Goal: Task Accomplishment & Management: Complete application form

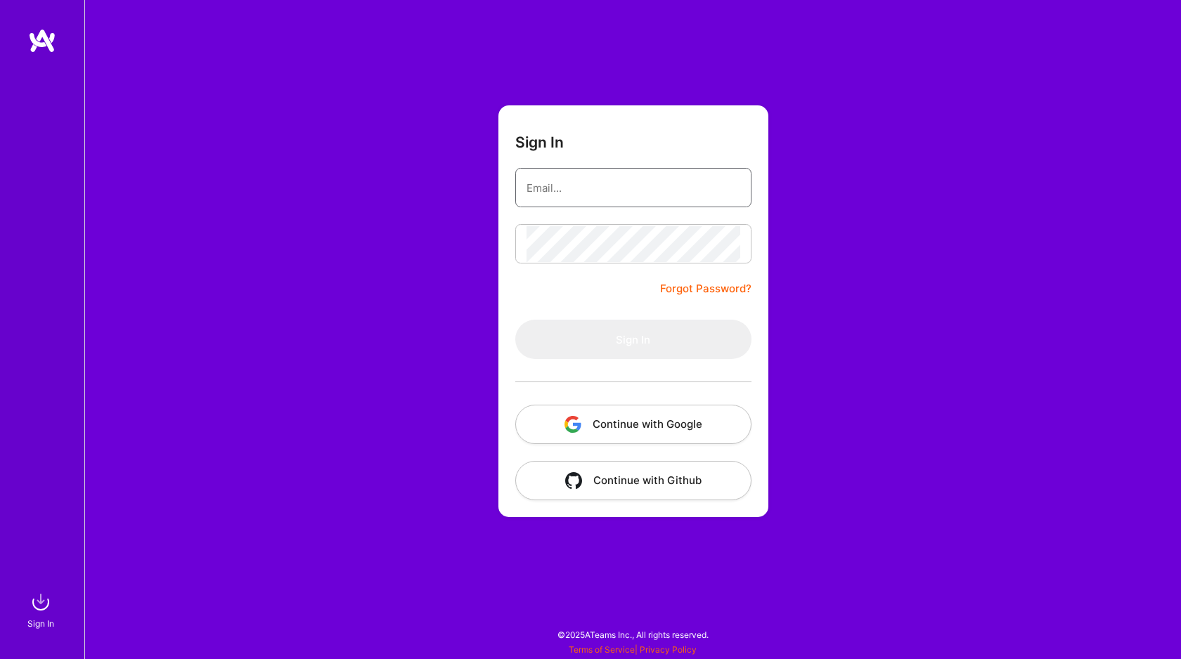
type input "[EMAIL_ADDRESS][DOMAIN_NAME]"
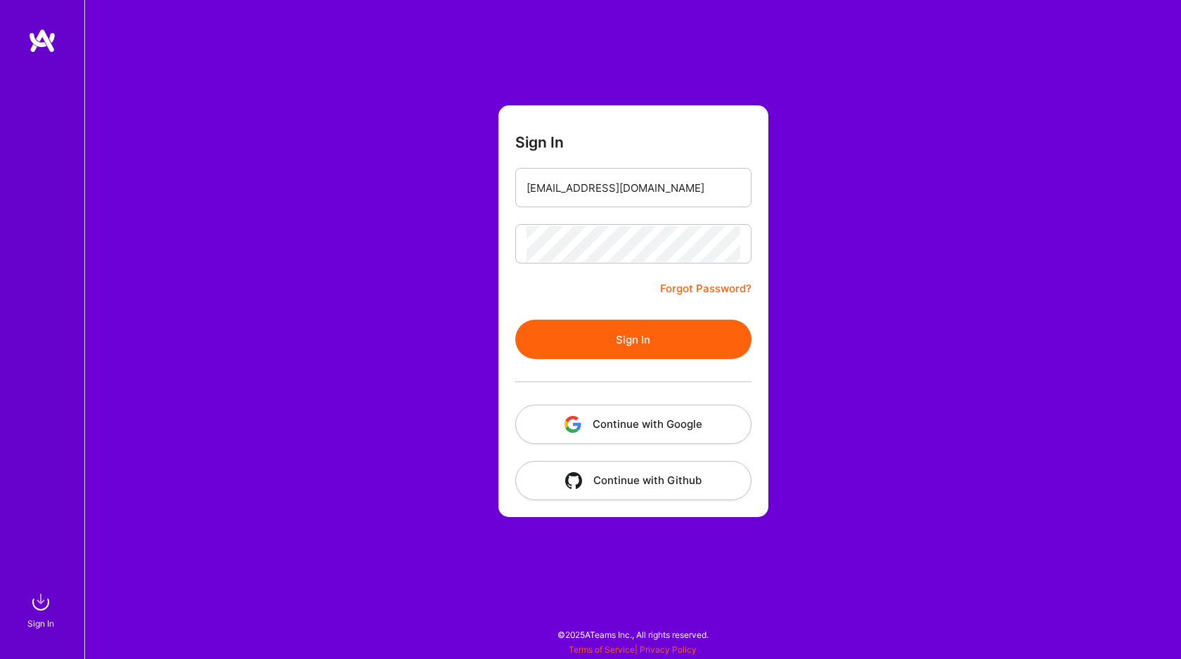
click at [606, 431] on button "Continue with Google" at bounding box center [633, 424] width 236 height 39
click at [618, 321] on button "Sign In" at bounding box center [633, 339] width 236 height 39
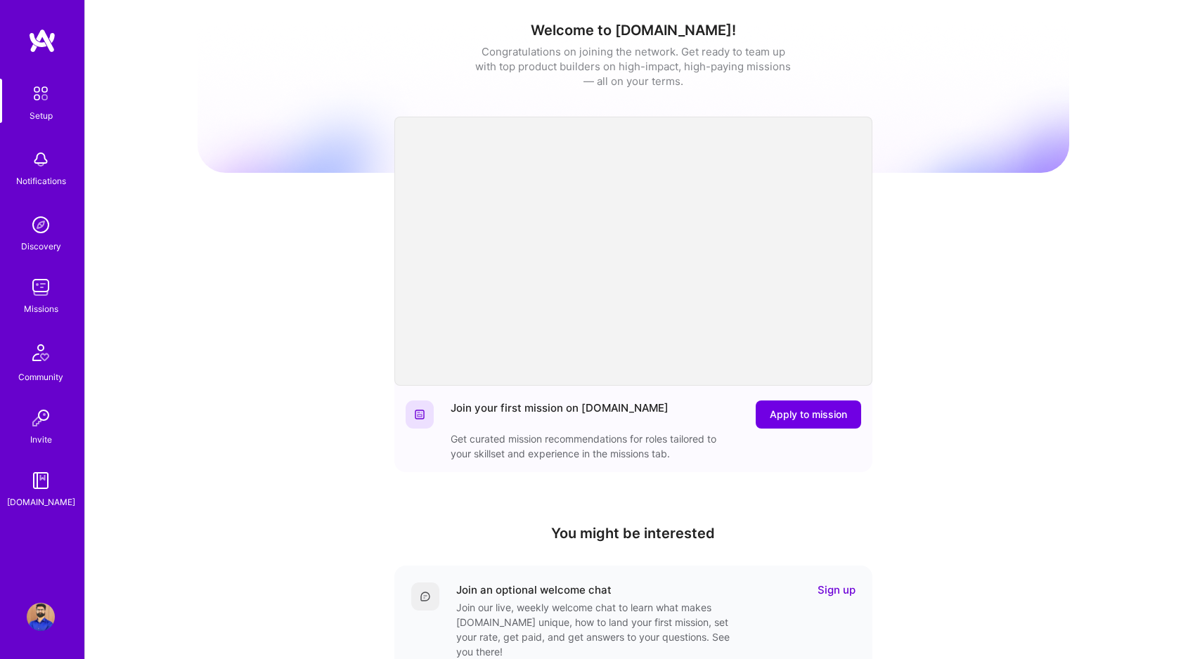
click at [43, 287] on img at bounding box center [41, 287] width 28 height 28
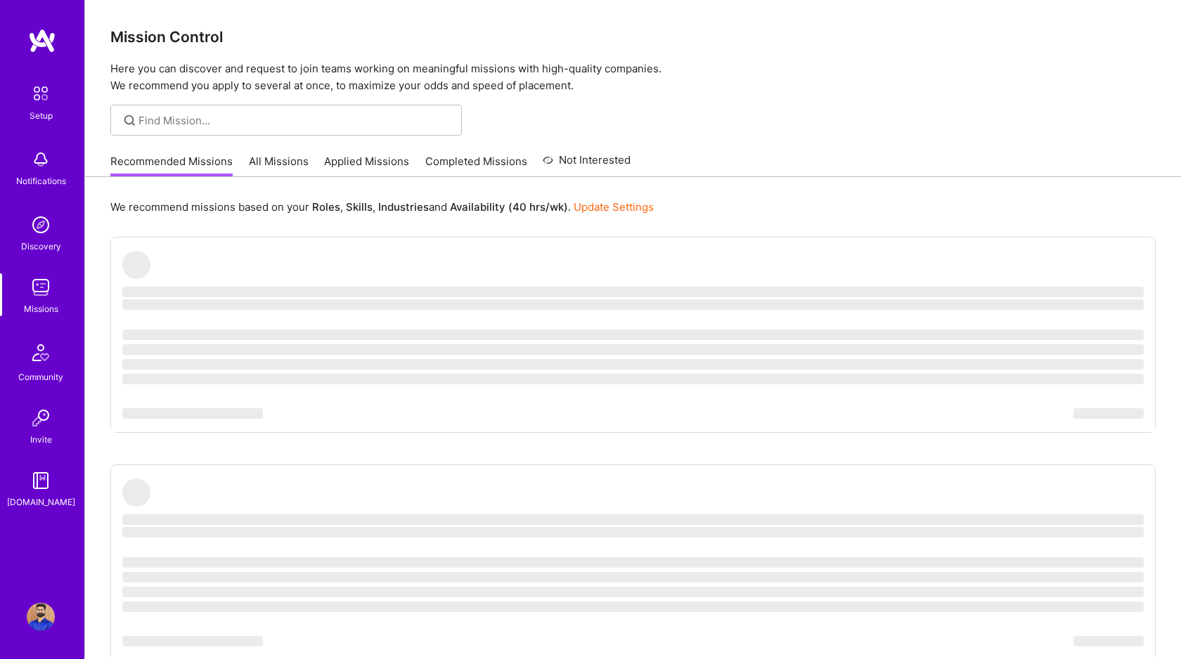
click at [263, 164] on link "All Missions" at bounding box center [279, 165] width 60 height 23
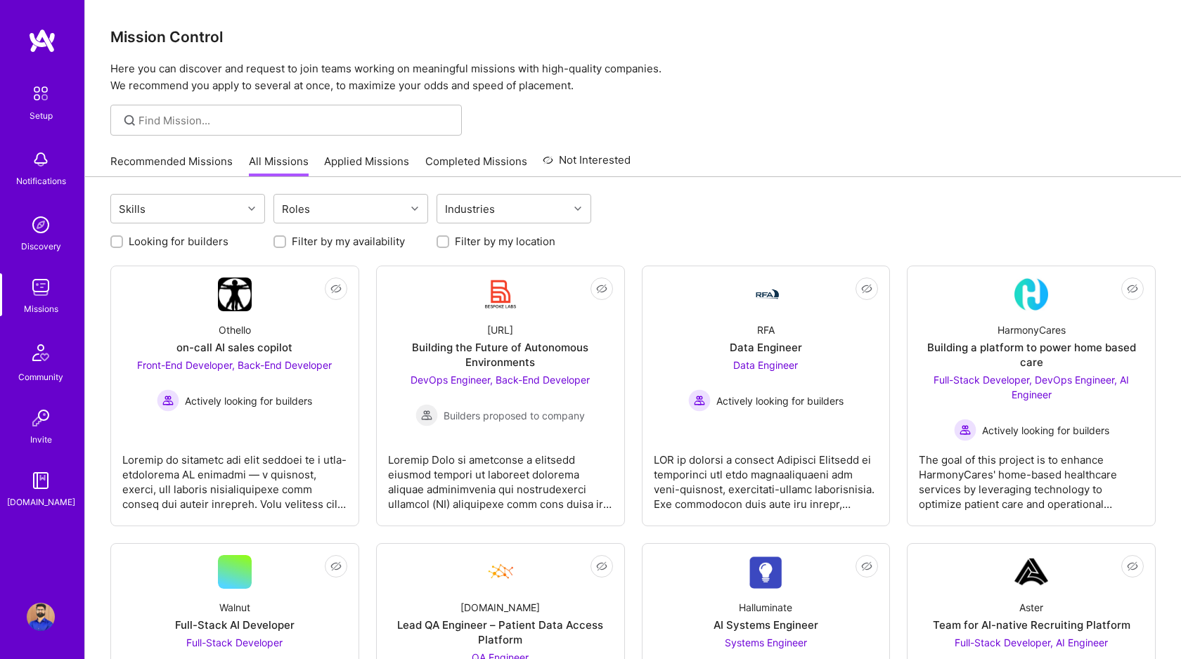
click at [115, 242] on input "Looking for builders" at bounding box center [118, 243] width 10 height 10
checkbox input "true"
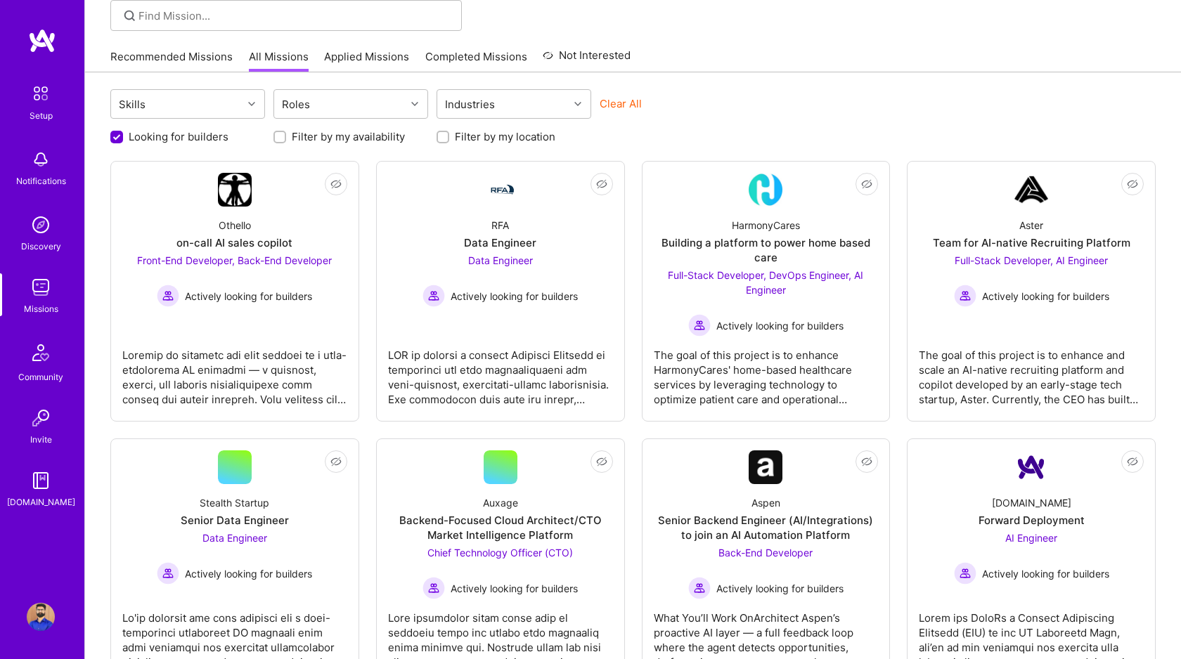
scroll to position [107, 0]
click at [367, 53] on link "Applied Missions" at bounding box center [366, 58] width 85 height 23
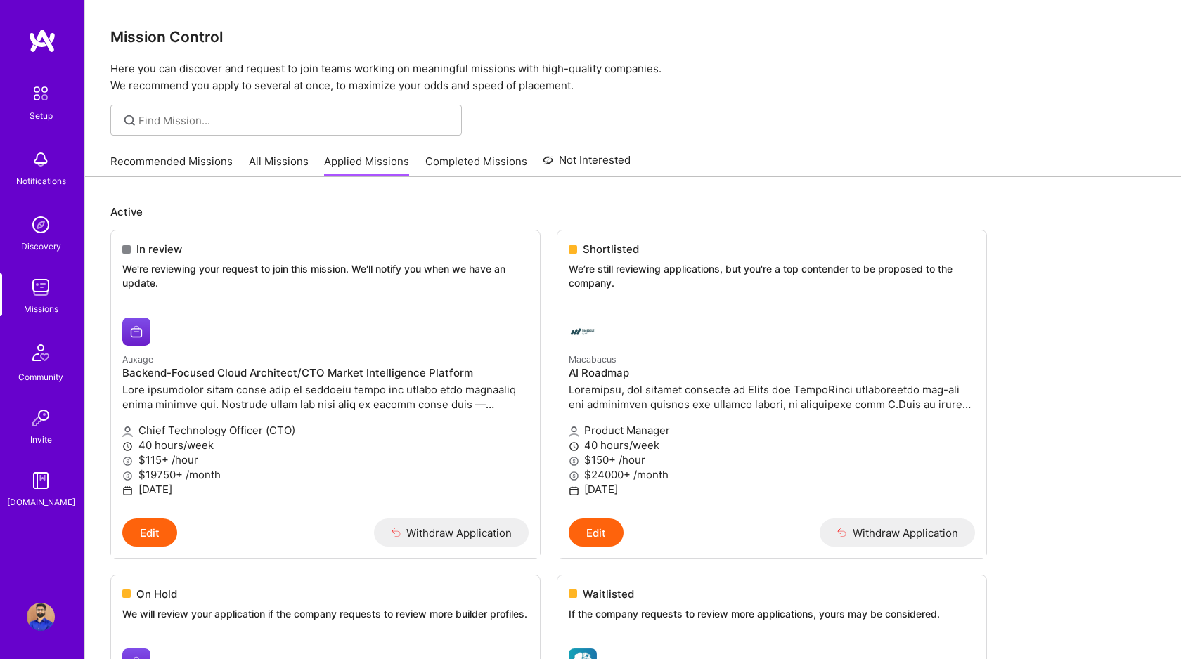
click at [265, 162] on link "All Missions" at bounding box center [279, 165] width 60 height 23
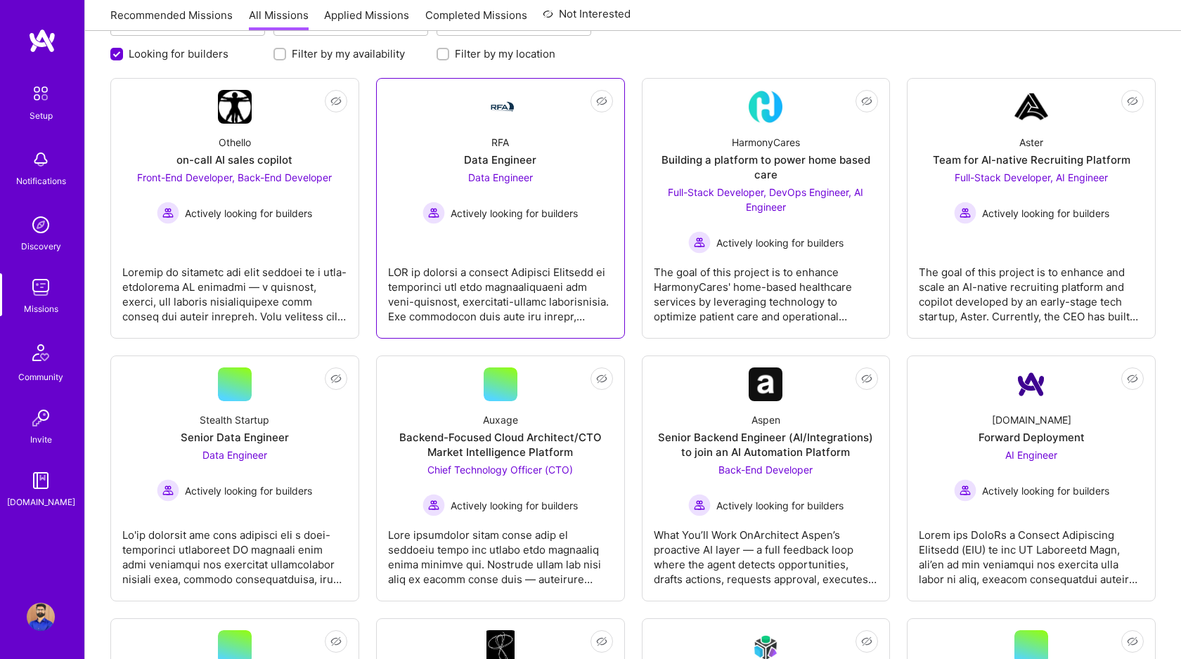
scroll to position [185, 0]
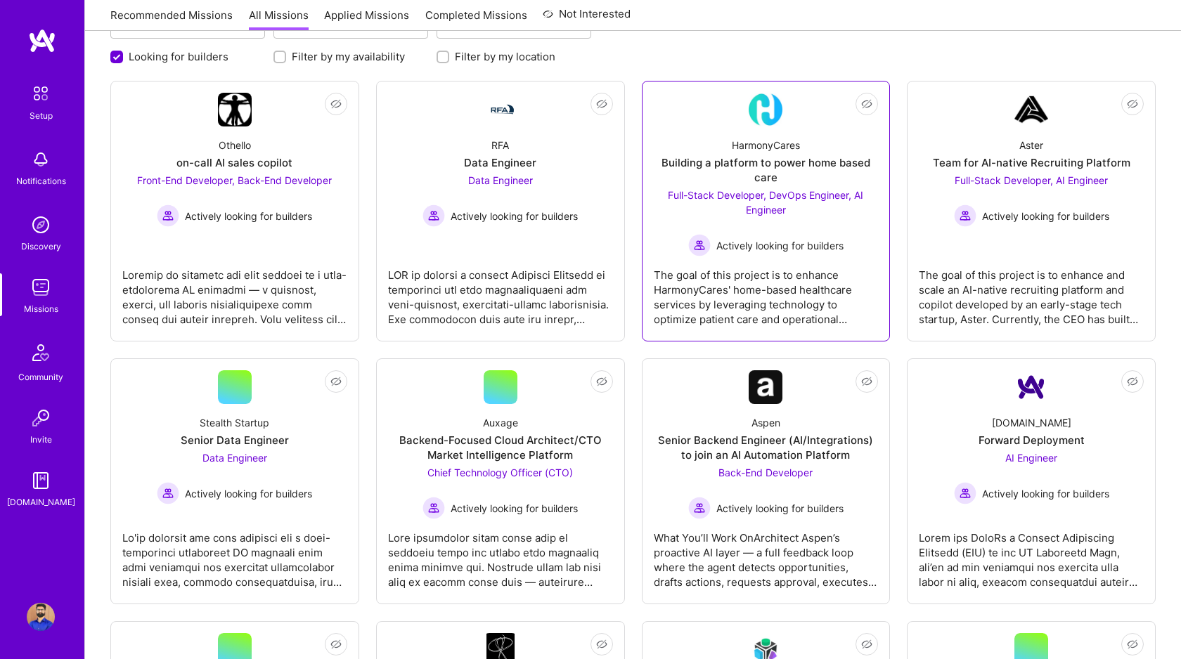
click at [761, 197] on span "Full-Stack Developer, DevOps Engineer, AI Engineer" at bounding box center [765, 202] width 195 height 27
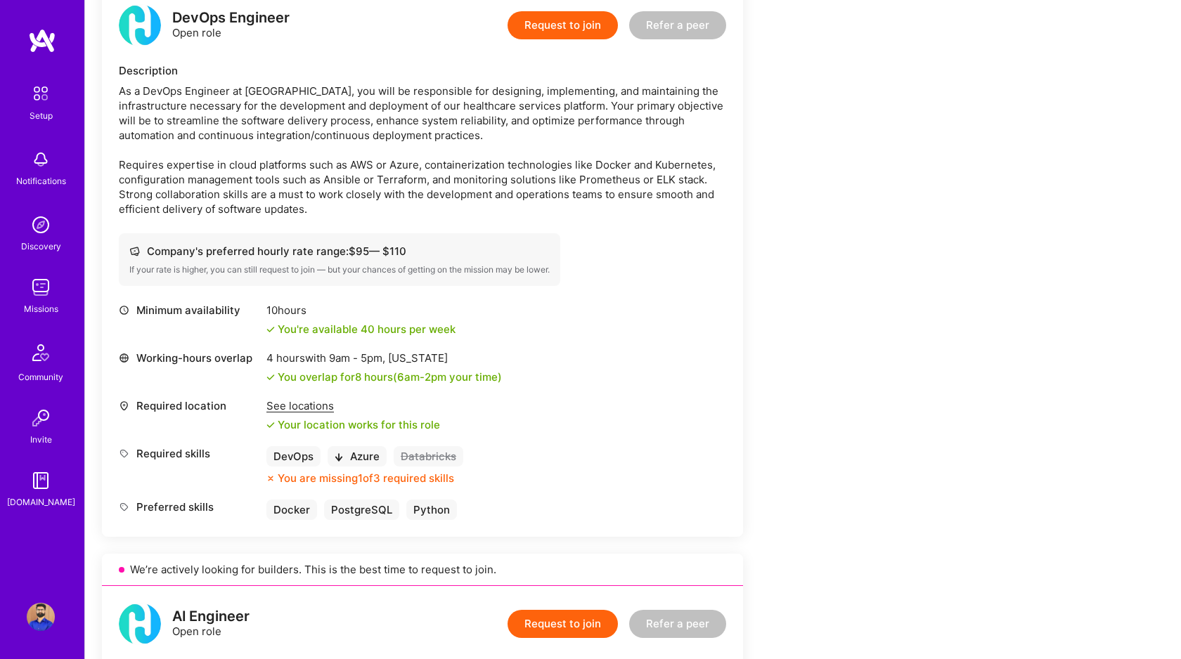
scroll to position [977, 0]
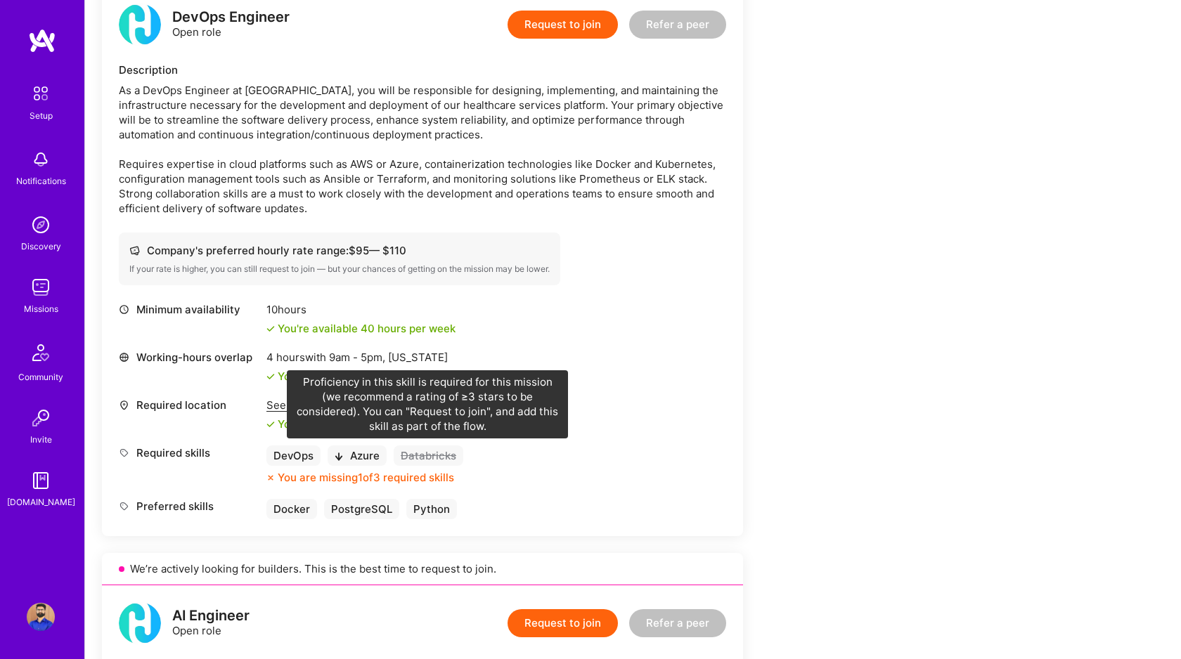
click at [410, 456] on div "Databricks" at bounding box center [429, 456] width 70 height 20
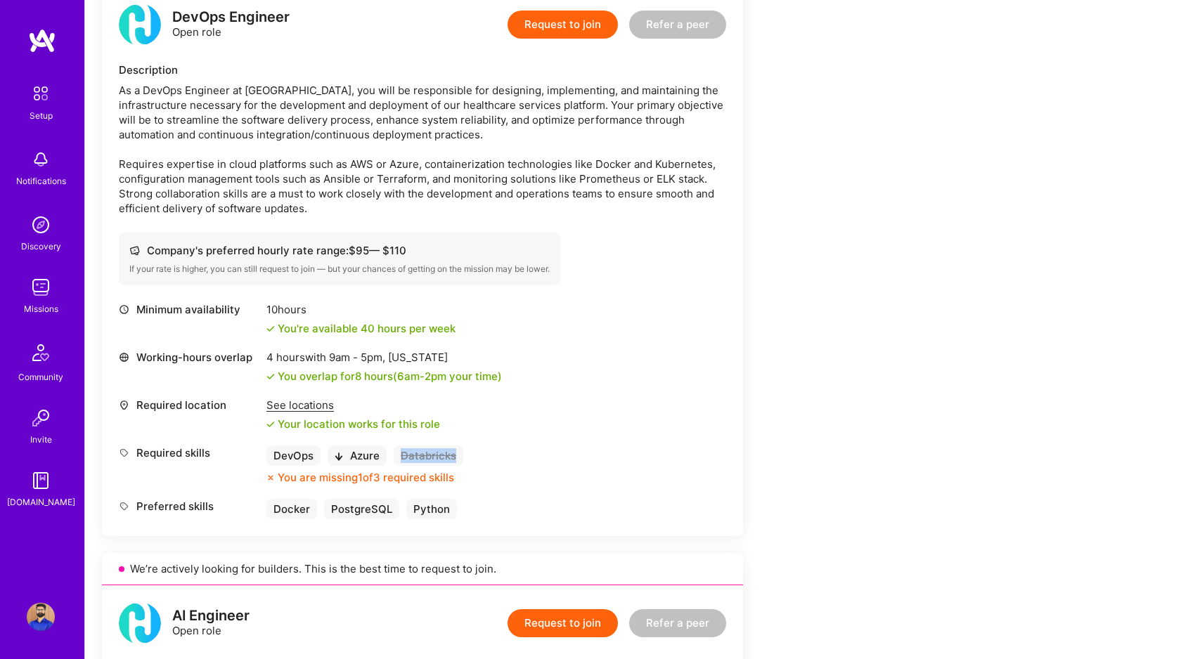
click at [410, 456] on div "Databricks" at bounding box center [429, 456] width 70 height 20
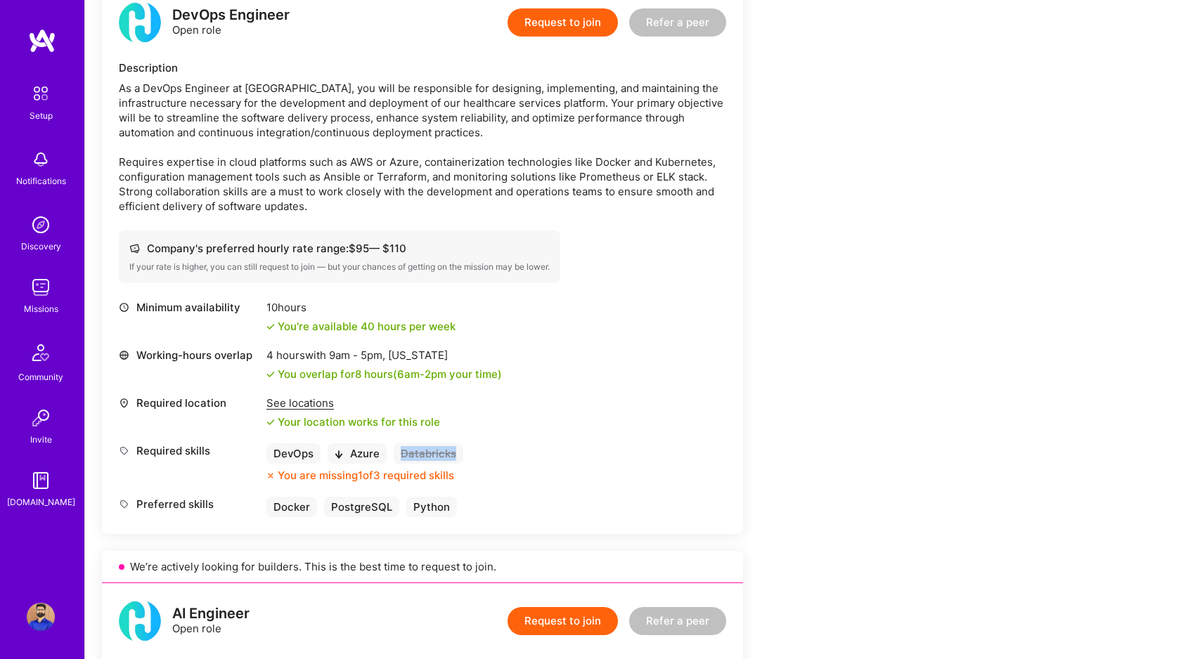
scroll to position [921, 0]
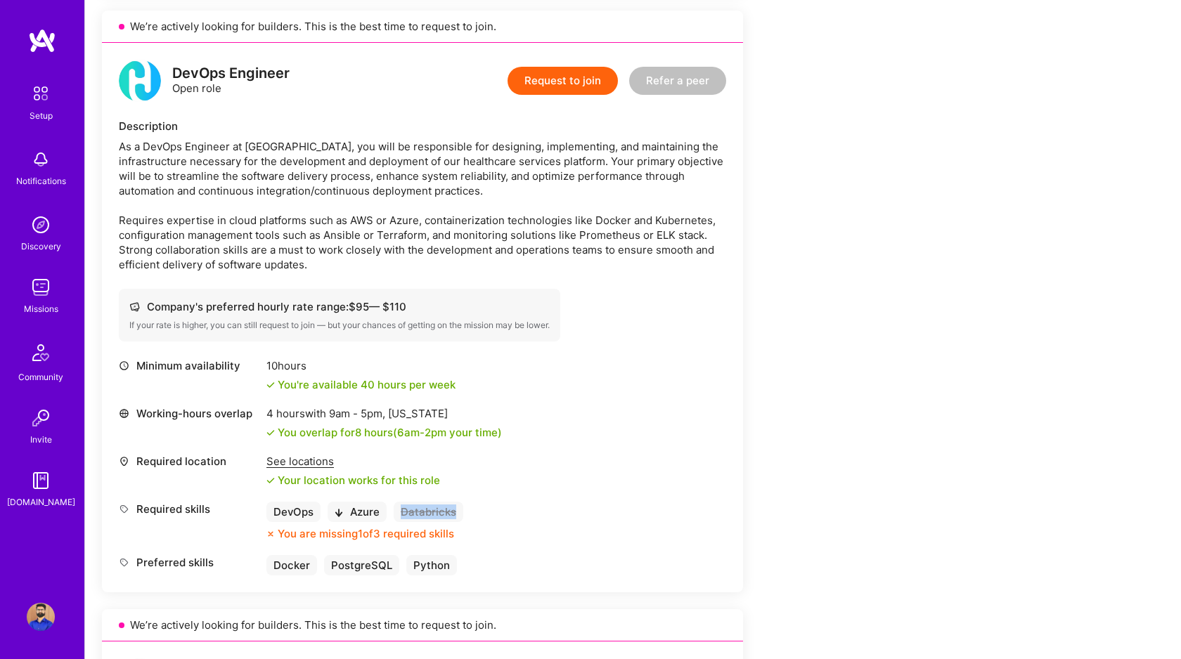
click at [550, 72] on button "Request to join" at bounding box center [562, 81] width 110 height 28
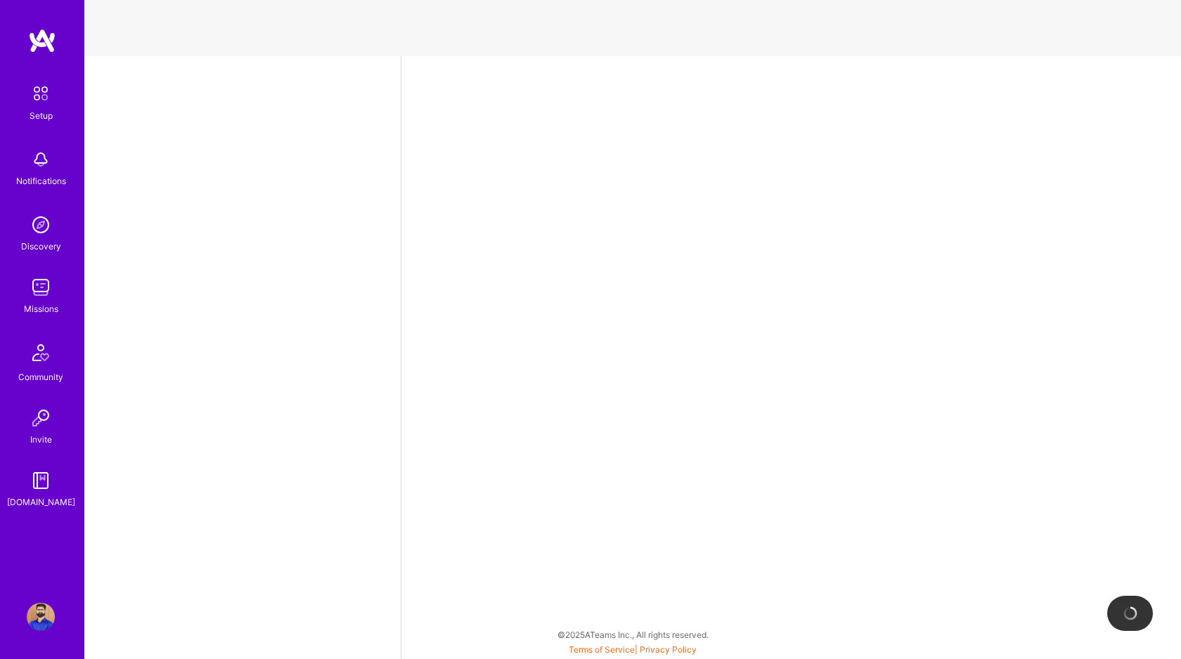
select select "CA"
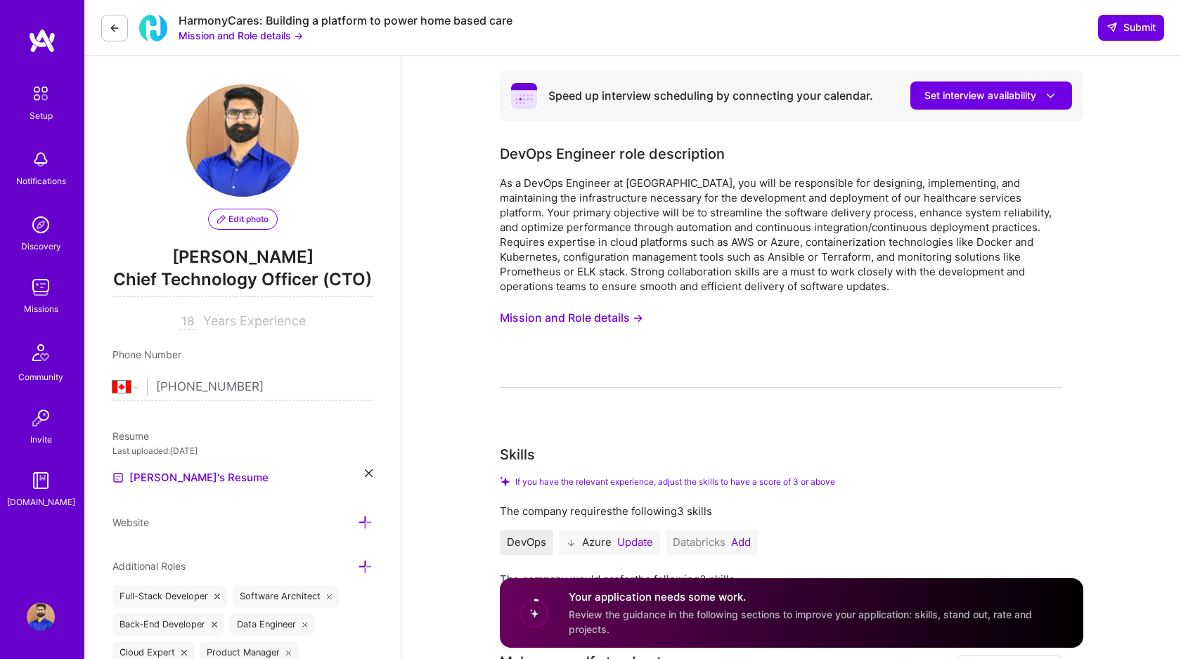
click at [566, 318] on button "Mission and Role details →" at bounding box center [571, 318] width 143 height 26
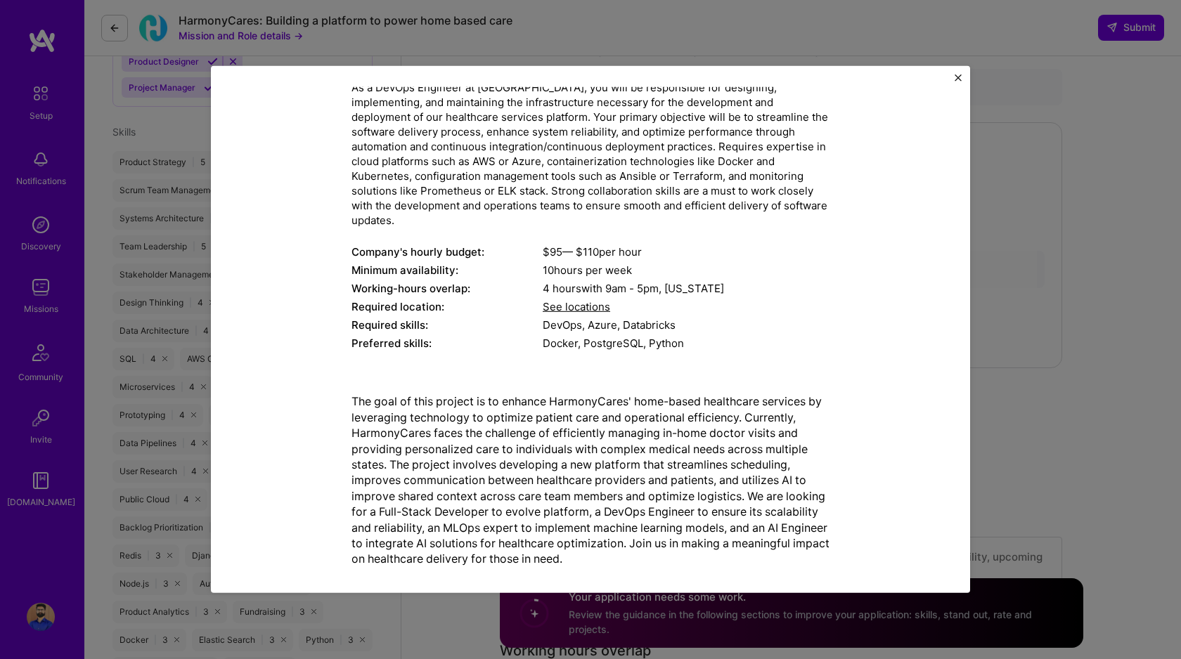
scroll to position [108, 0]
click at [358, 192] on div "As a DevOps Engineer at [GEOGRAPHIC_DATA], you will be responsible for designin…" at bounding box center [590, 152] width 478 height 148
copy div "ELK"
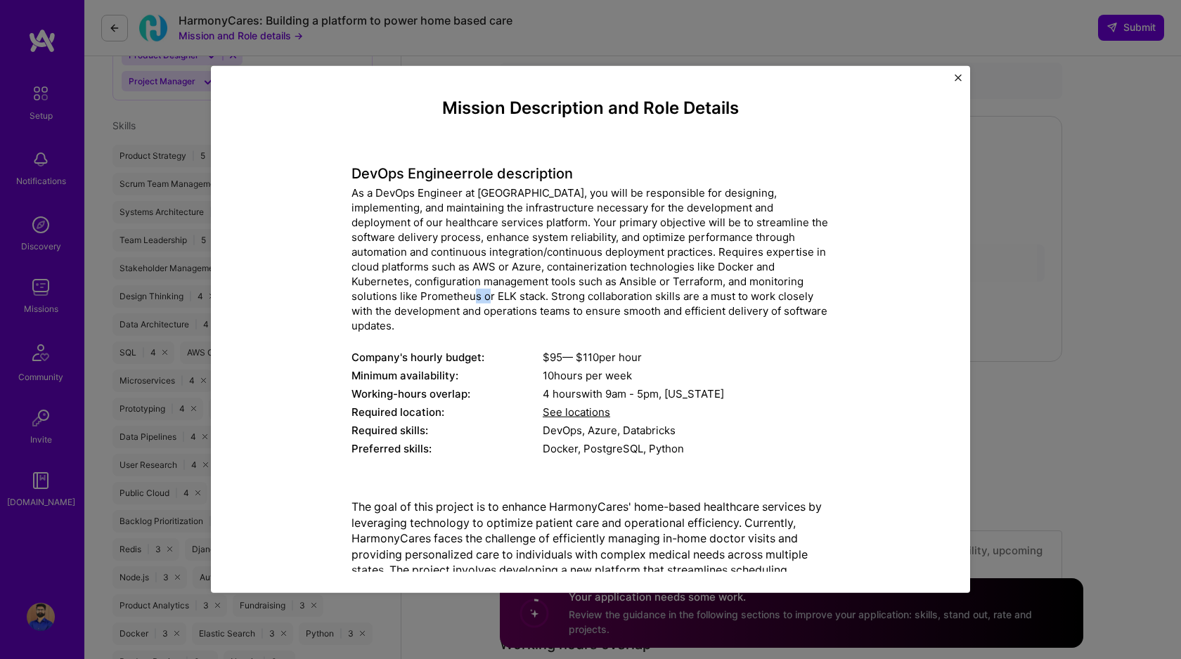
click at [961, 80] on img "Close" at bounding box center [957, 77] width 7 height 7
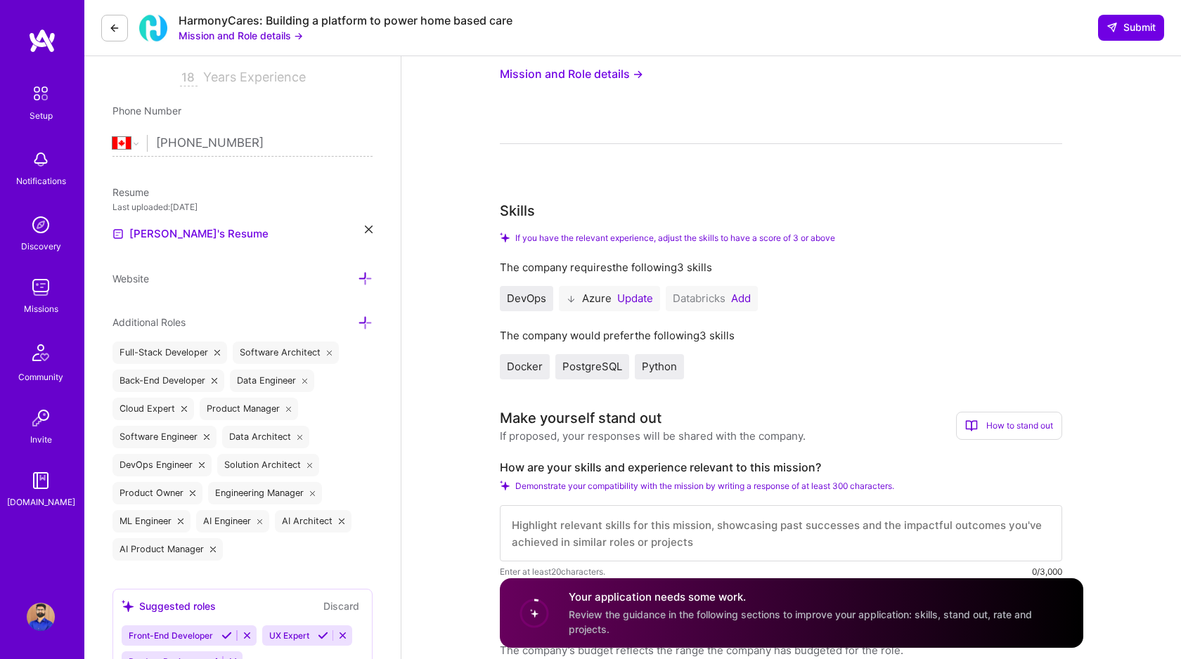
scroll to position [245, 0]
click at [748, 297] on button "Add" at bounding box center [741, 297] width 20 height 11
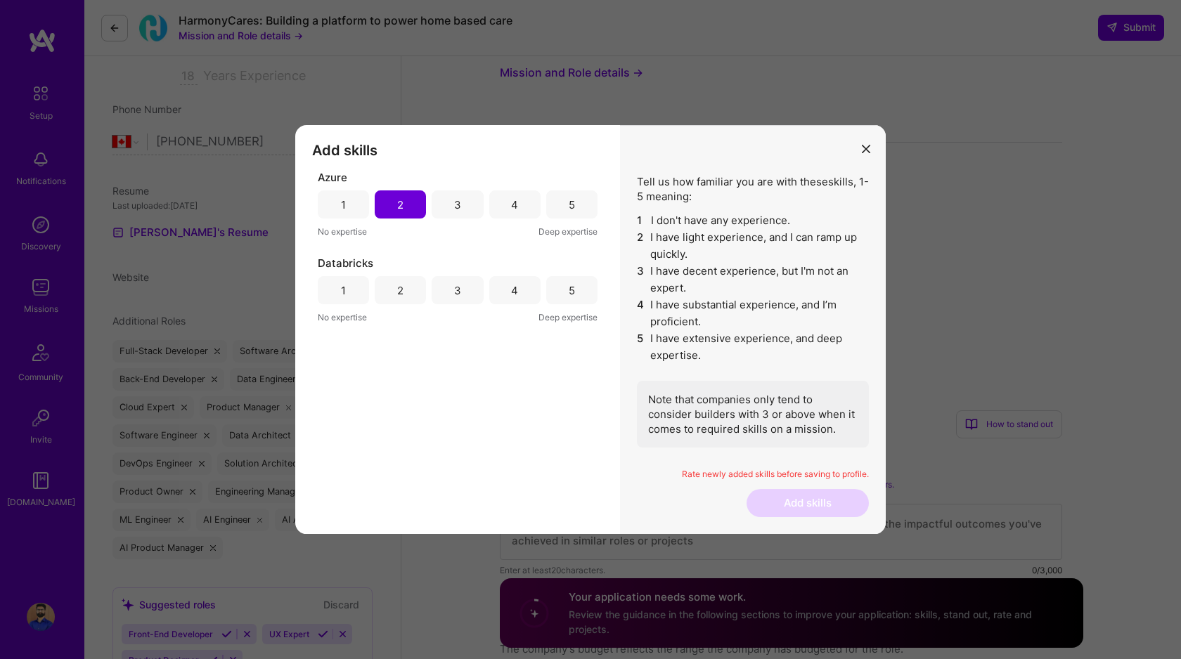
click at [443, 289] on div "3" at bounding box center [457, 290] width 51 height 28
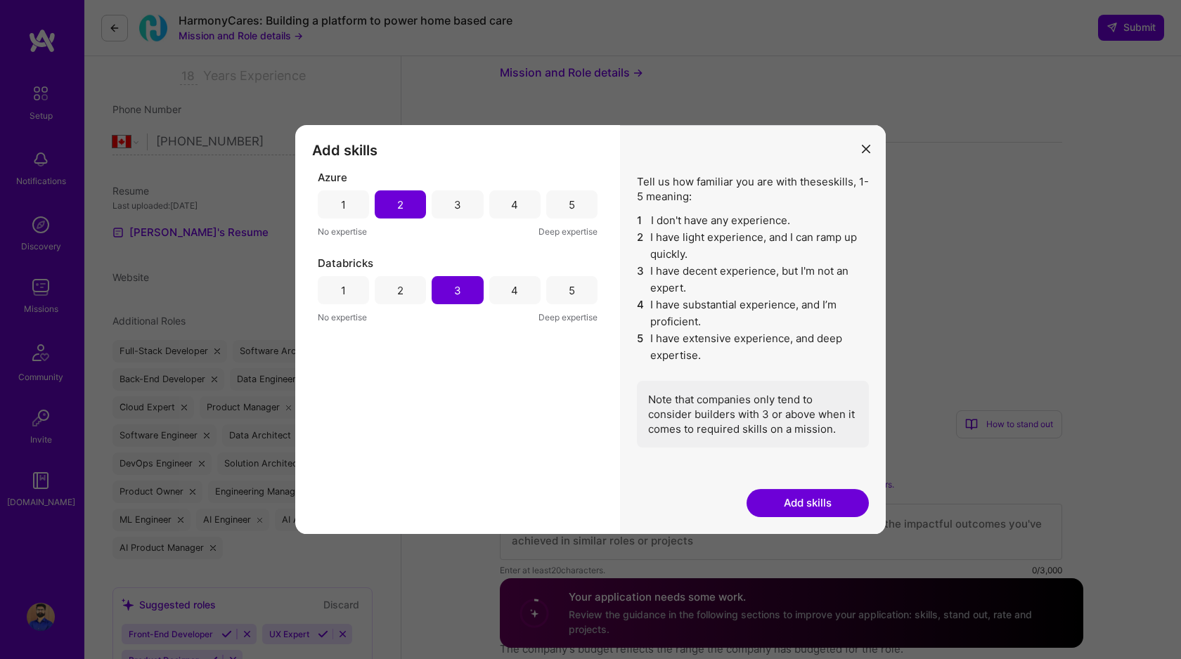
click at [410, 285] on div "2" at bounding box center [400, 290] width 51 height 28
click at [807, 497] on button "Add skills" at bounding box center [807, 503] width 122 height 28
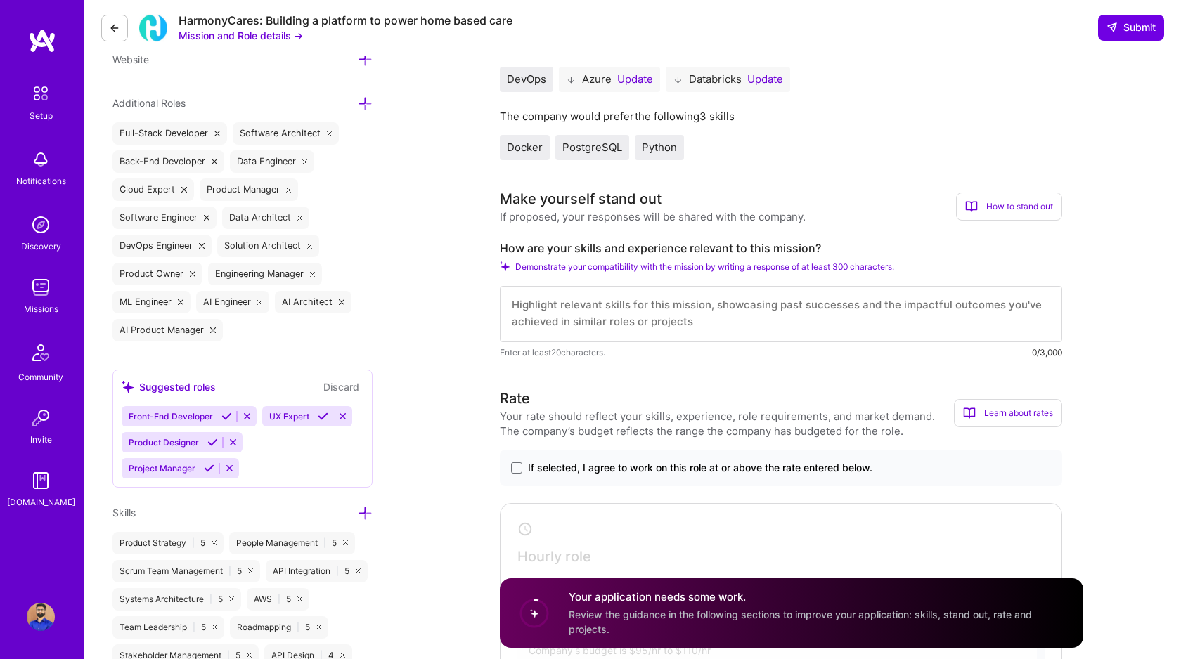
scroll to position [0, 0]
click at [644, 309] on textarea at bounding box center [781, 314] width 562 height 56
type textarea "I"
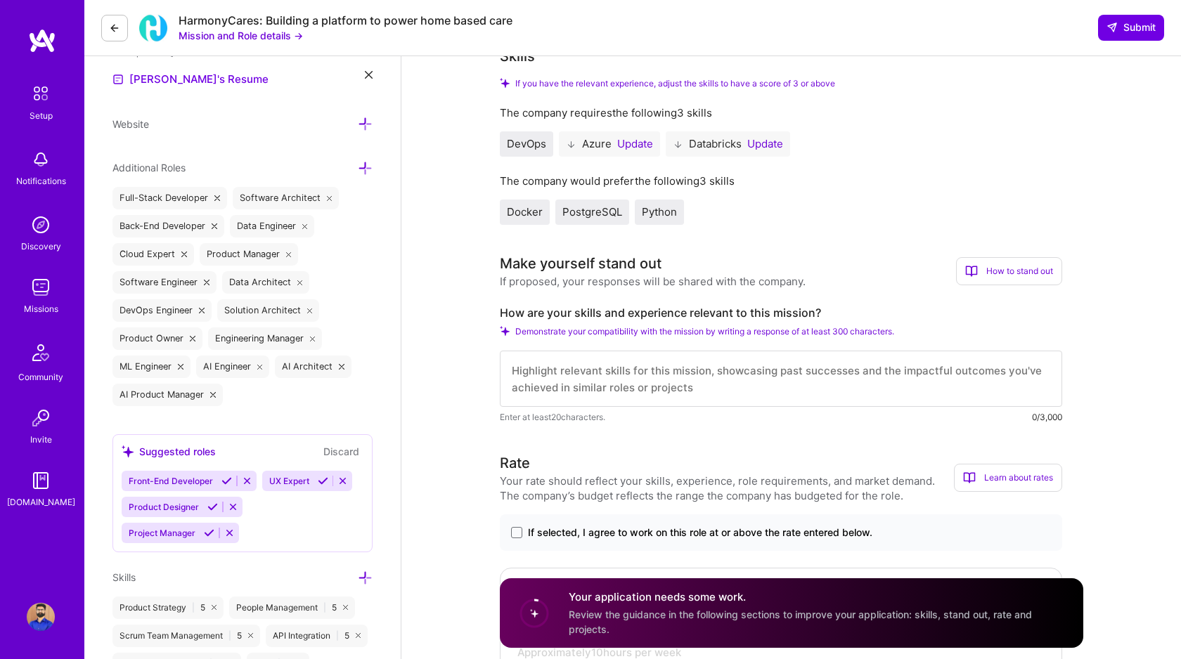
scroll to position [223, 0]
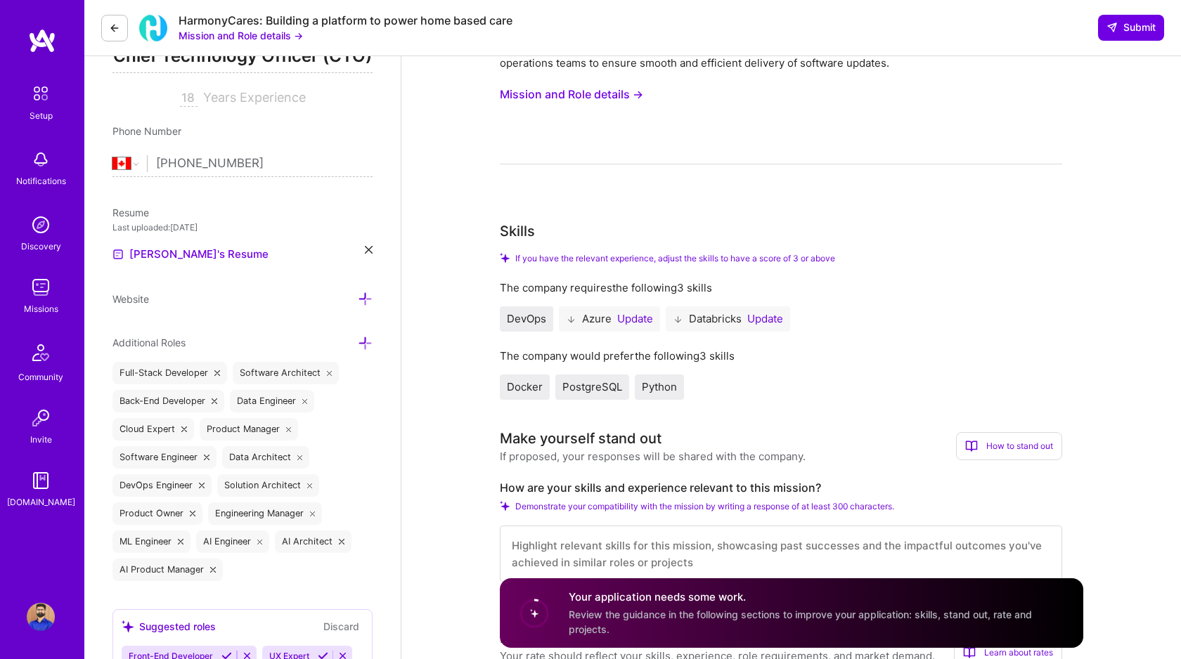
click at [617, 100] on button "Mission and Role details →" at bounding box center [571, 95] width 143 height 26
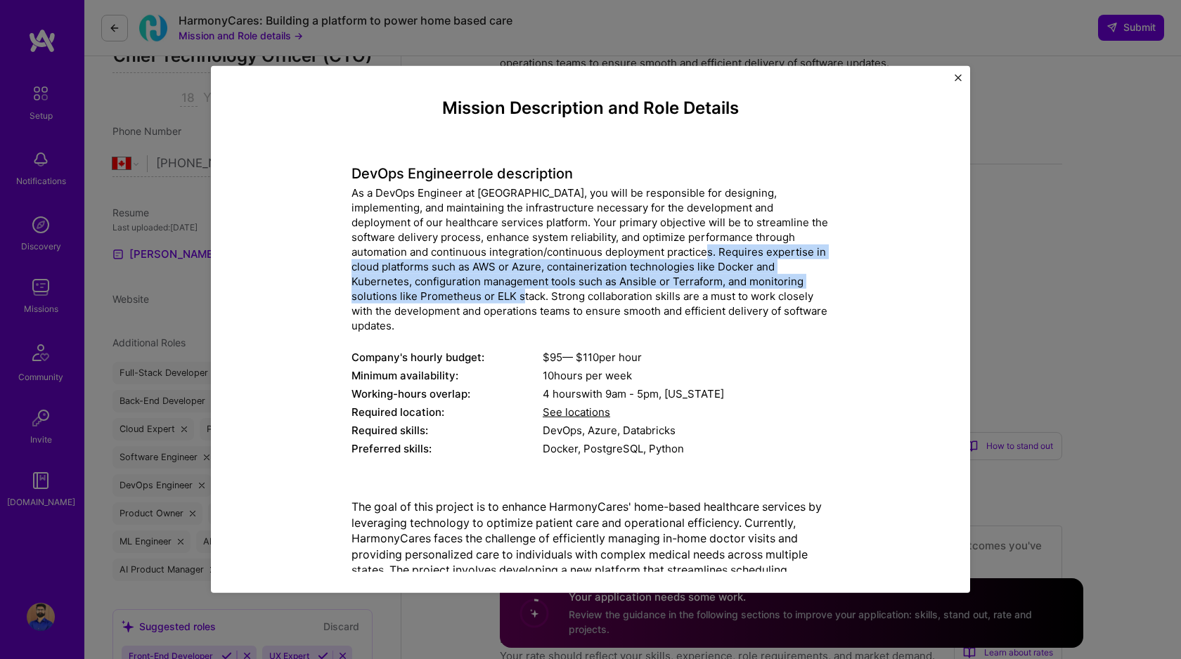
drag, startPoint x: 640, startPoint y: 253, endPoint x: 403, endPoint y: 290, distance: 239.7
click at [403, 290] on div "As a DevOps Engineer at [GEOGRAPHIC_DATA], you will be responsible for designin…" at bounding box center [590, 260] width 478 height 148
copy div "Requires expertise in cloud platforms such as AWS or Azure, containerization te…"
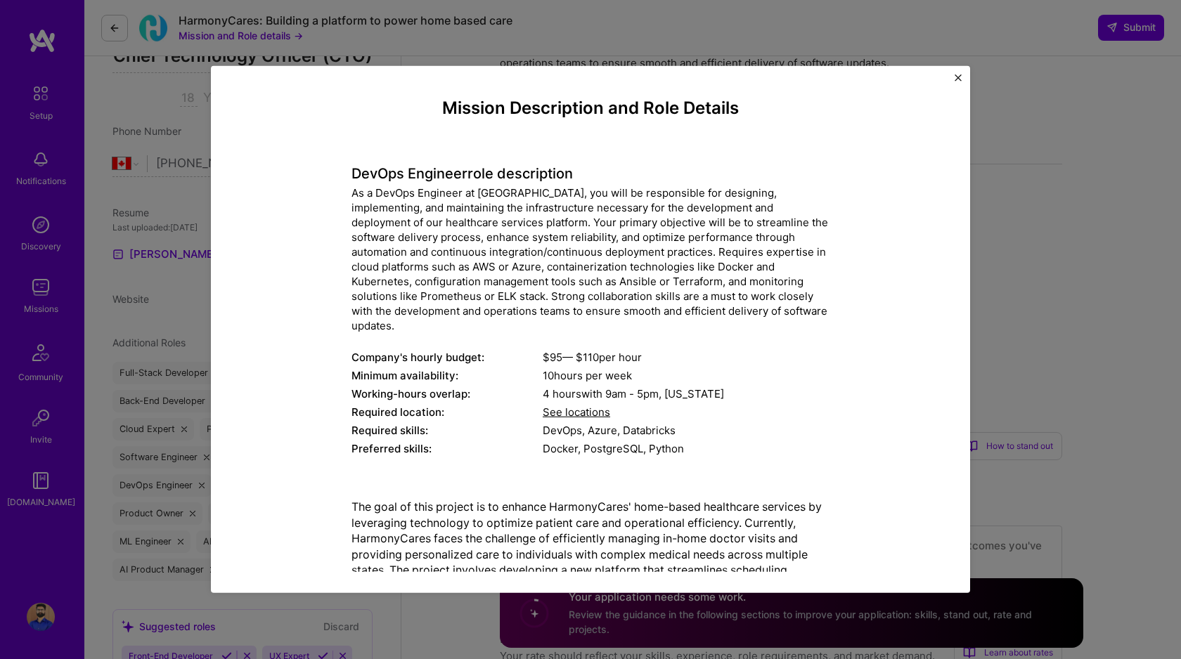
click at [962, 82] on div "Mission Description and Role Details DevOps Engineer role description As a DevO…" at bounding box center [590, 329] width 759 height 527
click at [959, 78] on img "Close" at bounding box center [957, 77] width 7 height 7
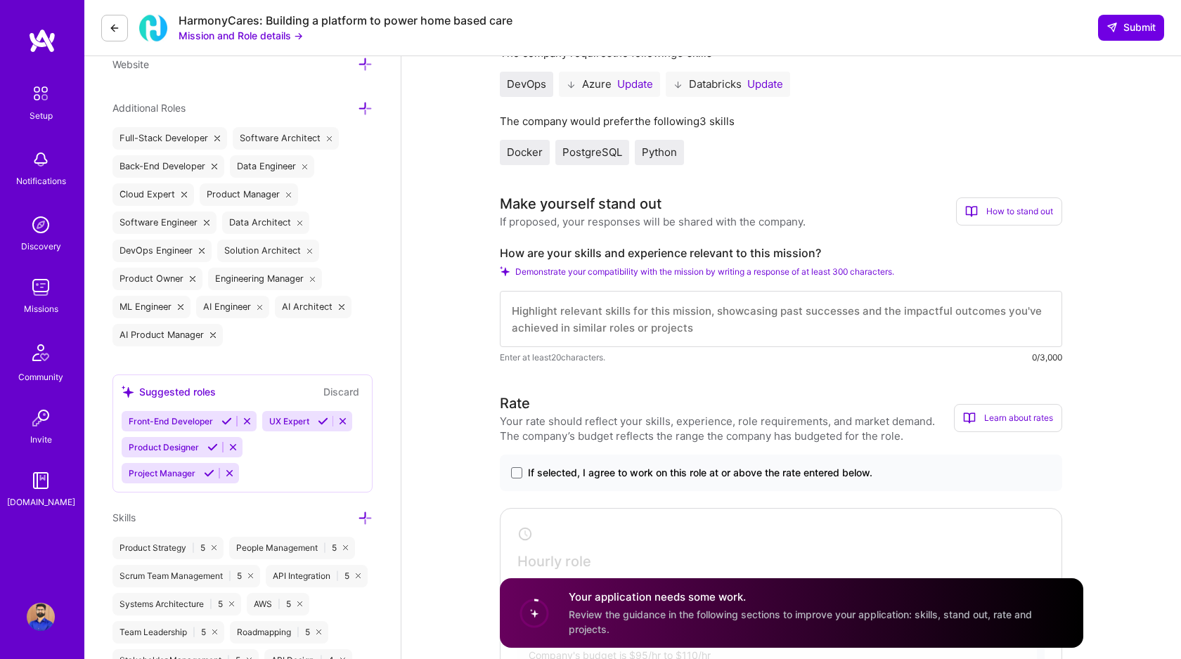
scroll to position [460, 0]
click at [632, 311] on textarea at bounding box center [781, 317] width 562 height 56
paste textarea "I bring extensive cloud platform expertise with 6 years of direct experience at…"
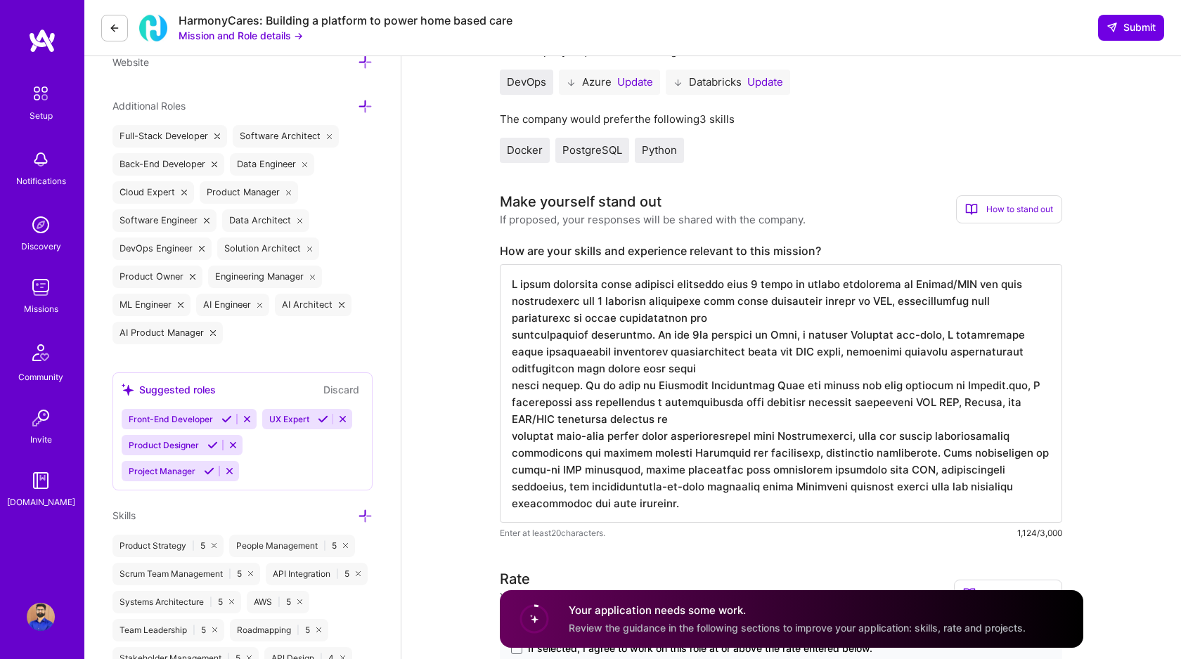
click at [704, 430] on textarea at bounding box center [781, 393] width 562 height 259
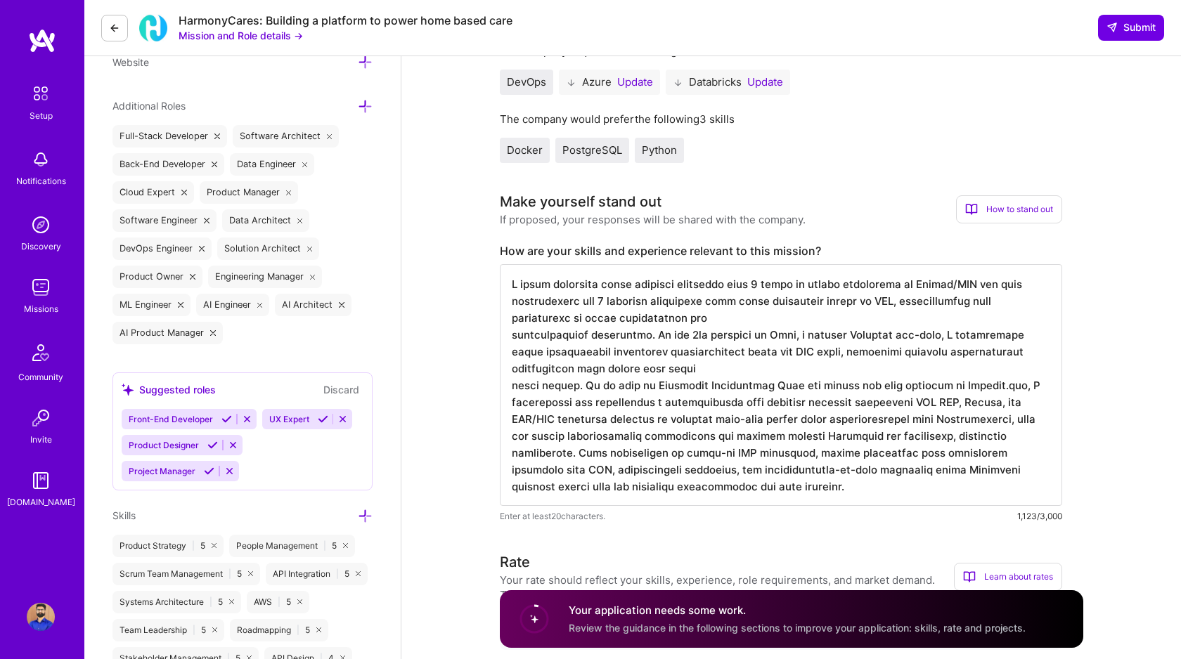
click at [662, 385] on textarea at bounding box center [781, 385] width 562 height 242
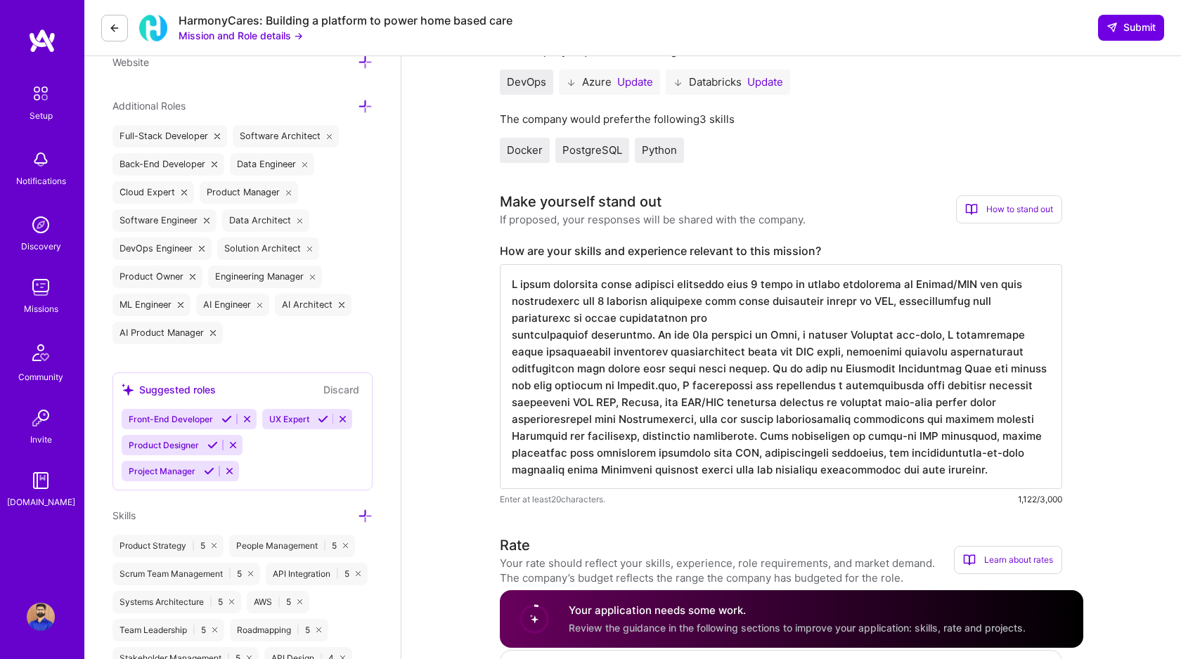
click at [661, 337] on textarea at bounding box center [781, 376] width 562 height 225
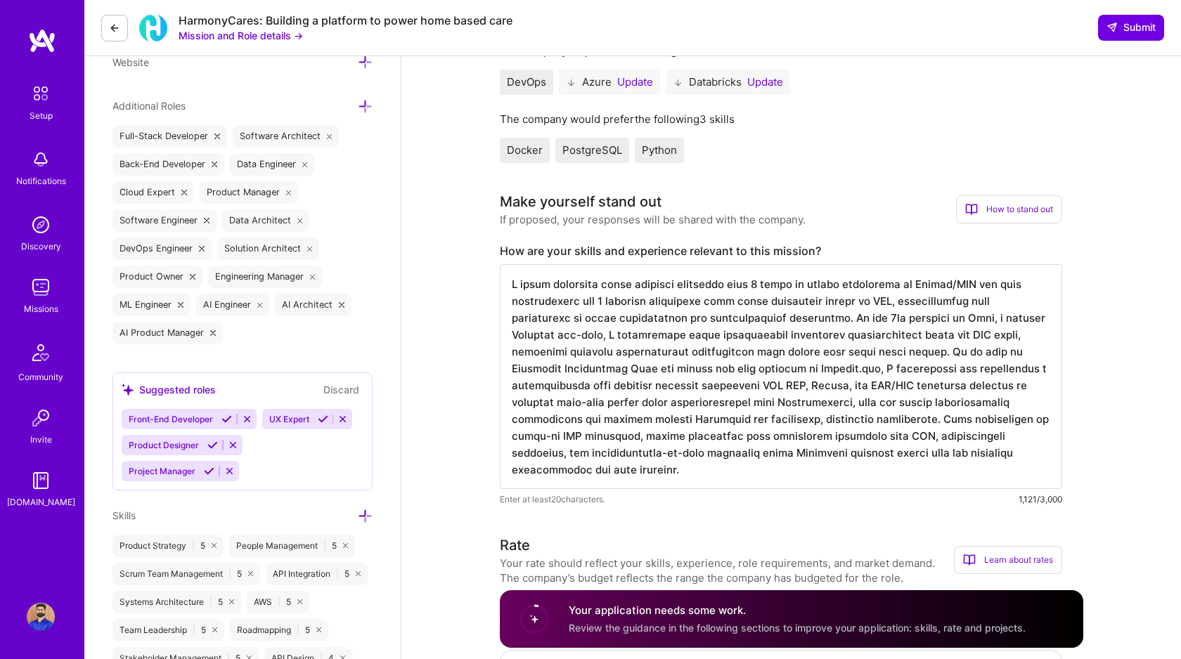
scroll to position [1, 0]
click at [971, 284] on textarea at bounding box center [781, 376] width 562 height 225
drag, startPoint x: 1001, startPoint y: 283, endPoint x: 973, endPoint y: 283, distance: 27.4
click at [973, 283] on textarea at bounding box center [781, 376] width 562 height 225
drag, startPoint x: 826, startPoint y: 317, endPoint x: 679, endPoint y: 310, distance: 147.0
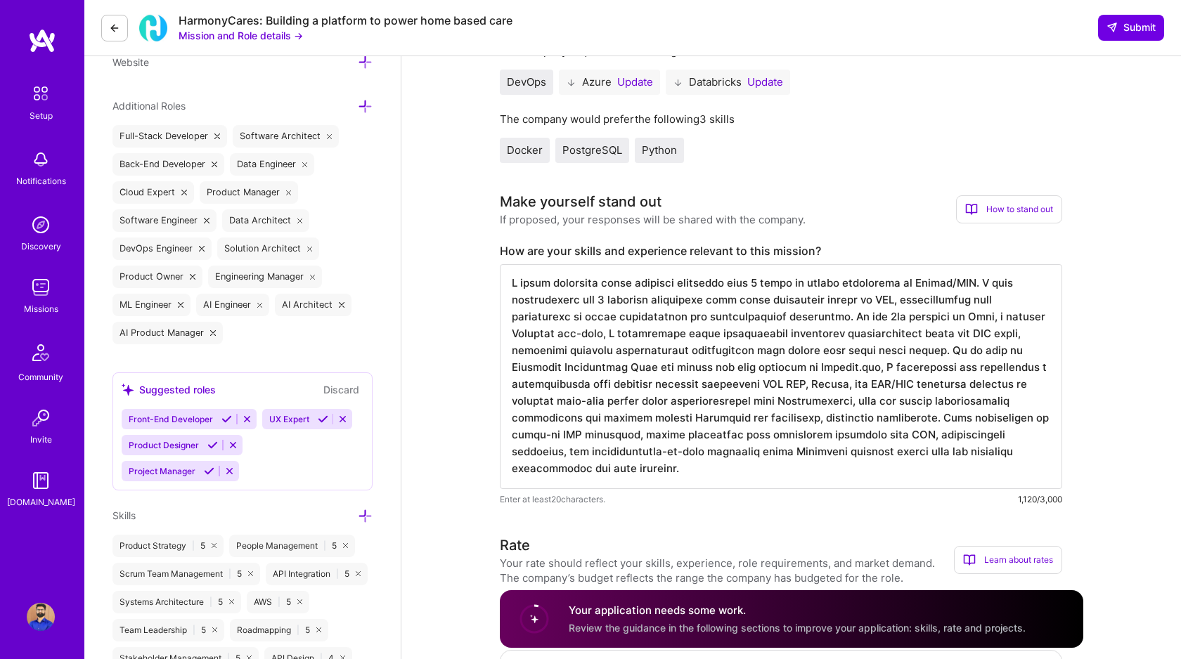
click at [679, 310] on textarea at bounding box center [781, 376] width 562 height 225
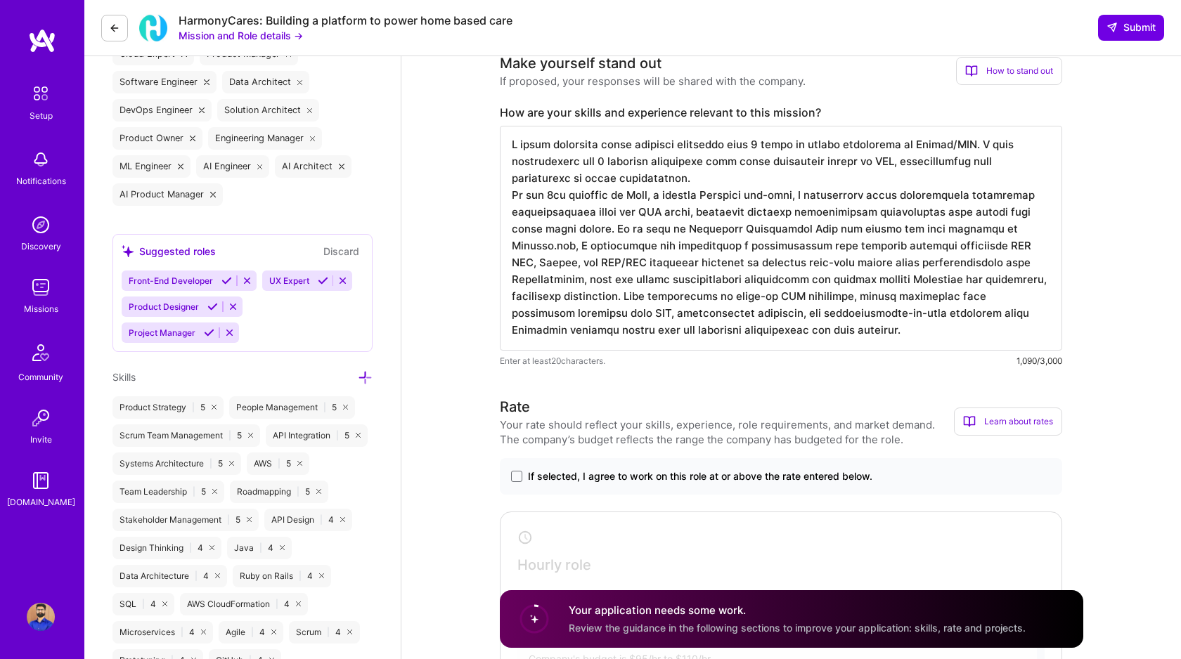
scroll to position [601, 0]
type textarea "I bring extensive cloud platform expertise with 6 years of direct experience at…"
click at [512, 474] on span at bounding box center [516, 474] width 11 height 11
click at [0, 0] on input "If selected, I agree to work on this role at or above the rate entered below." at bounding box center [0, 0] width 0 height 0
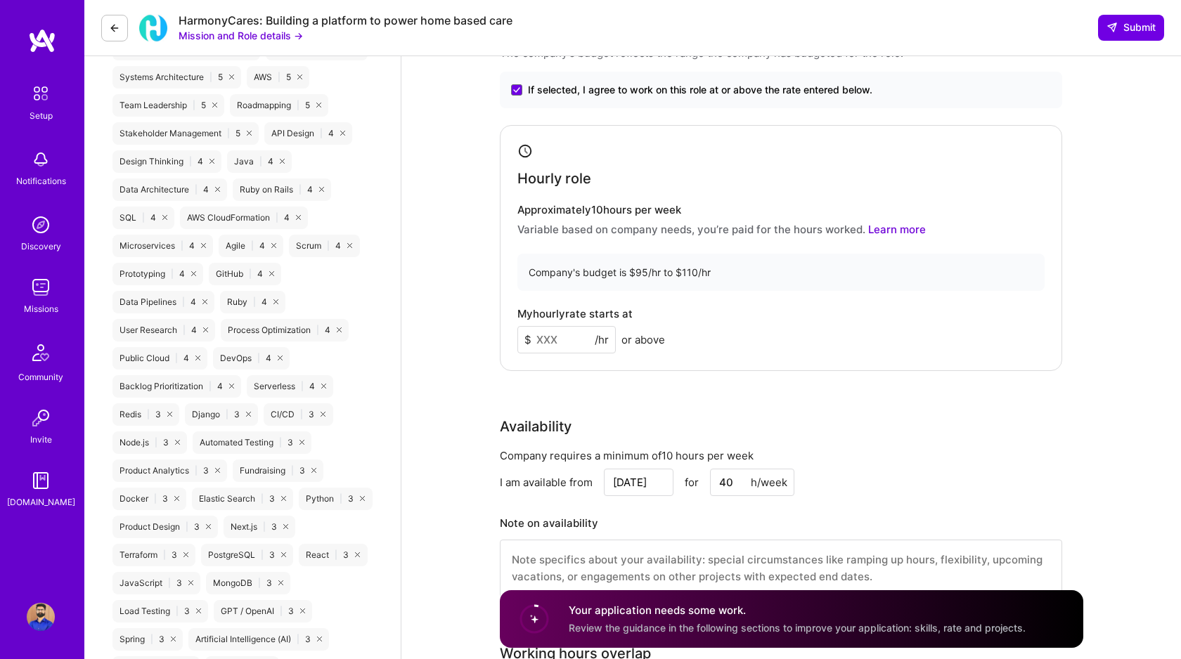
scroll to position [987, 0]
click at [553, 334] on input at bounding box center [566, 338] width 98 height 27
type input "100"
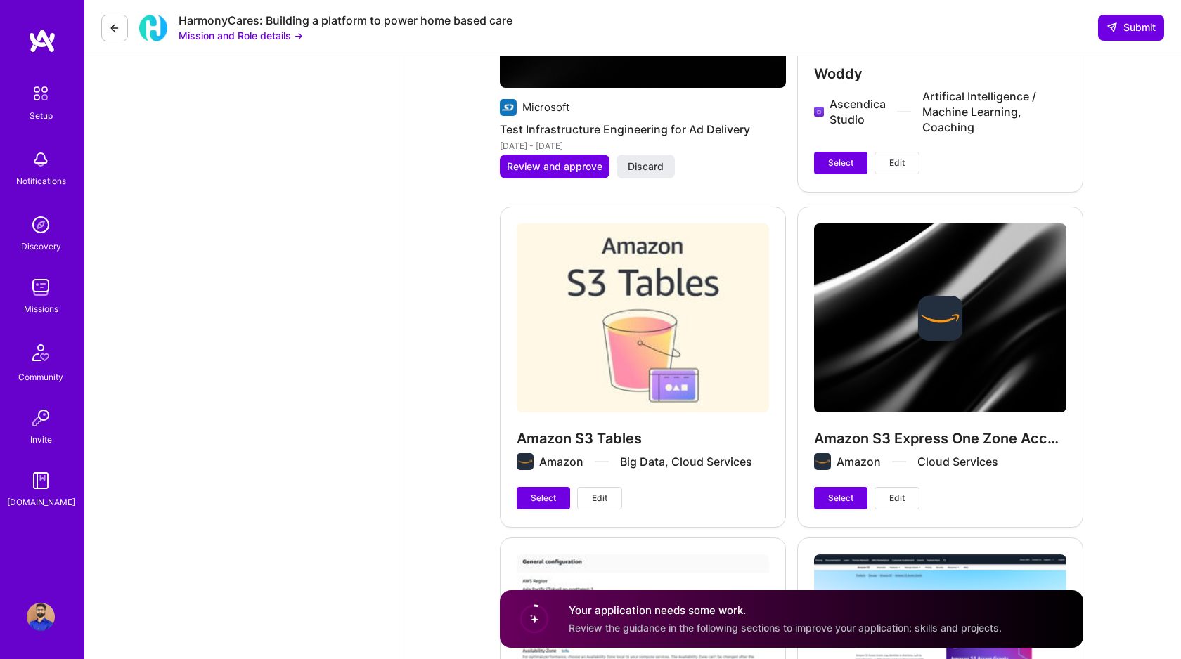
scroll to position [3193, 0]
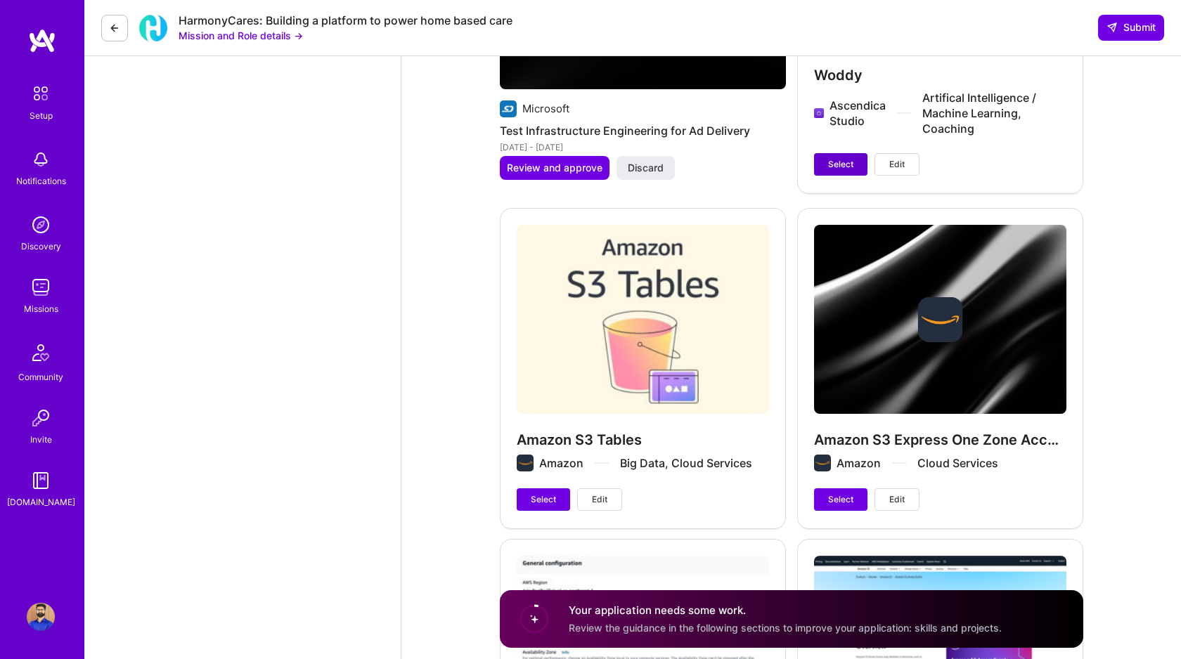
click at [839, 159] on span "Select" at bounding box center [840, 164] width 25 height 13
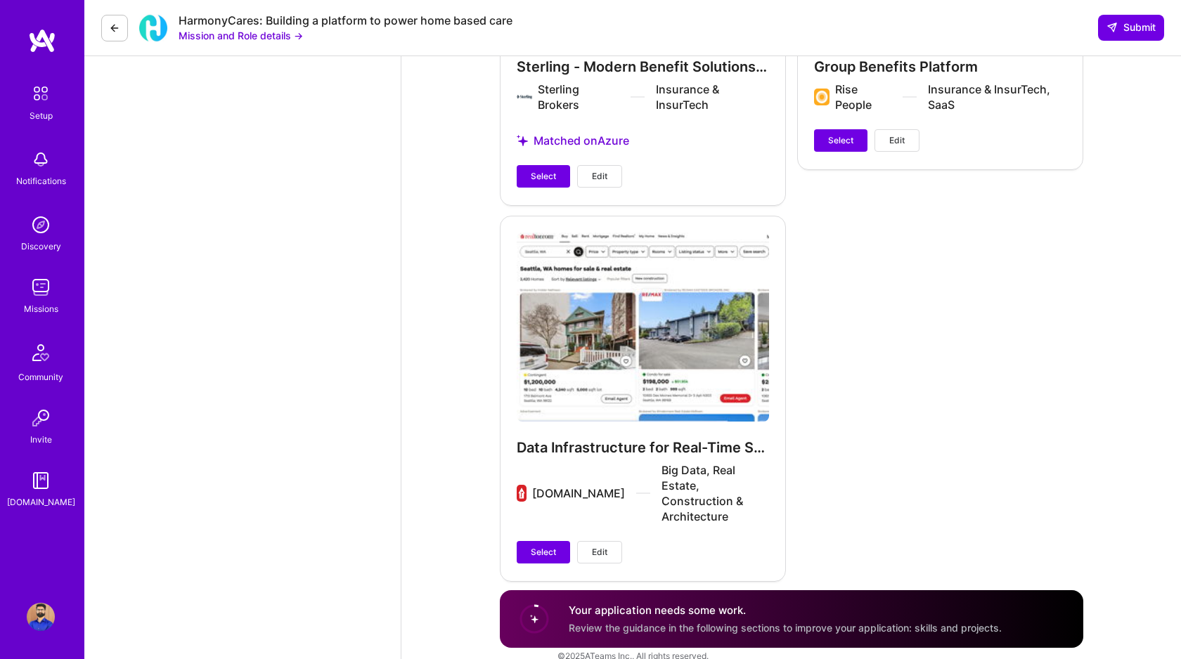
scroll to position [4234, 0]
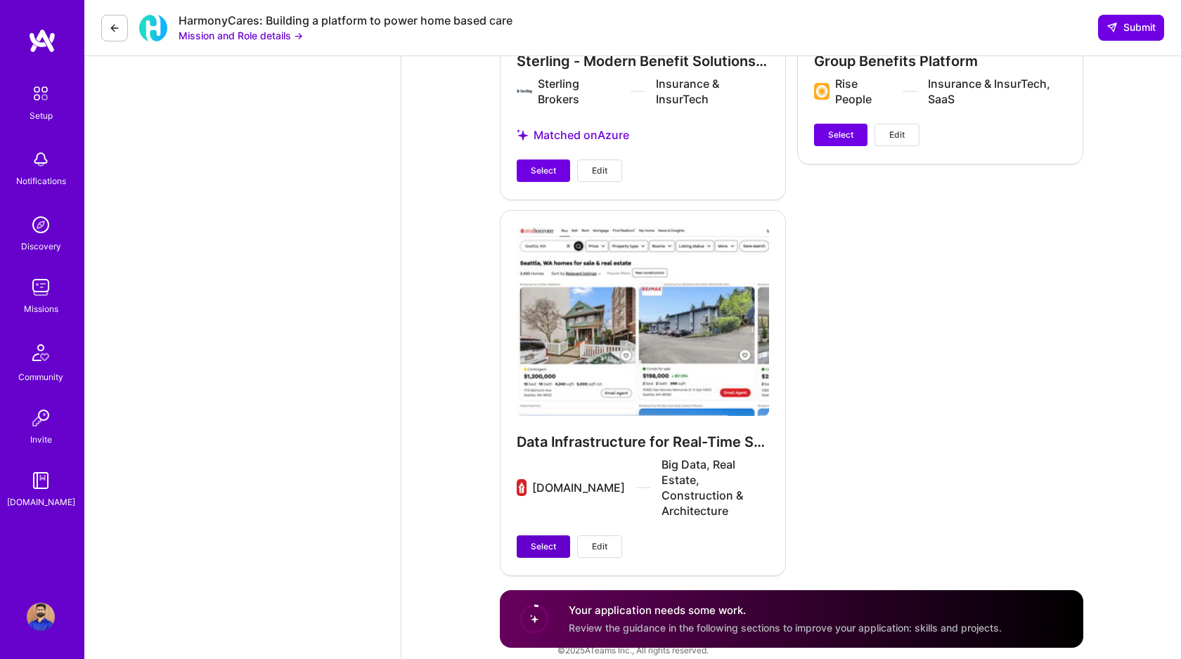
click at [547, 540] on span "Select" at bounding box center [543, 546] width 25 height 13
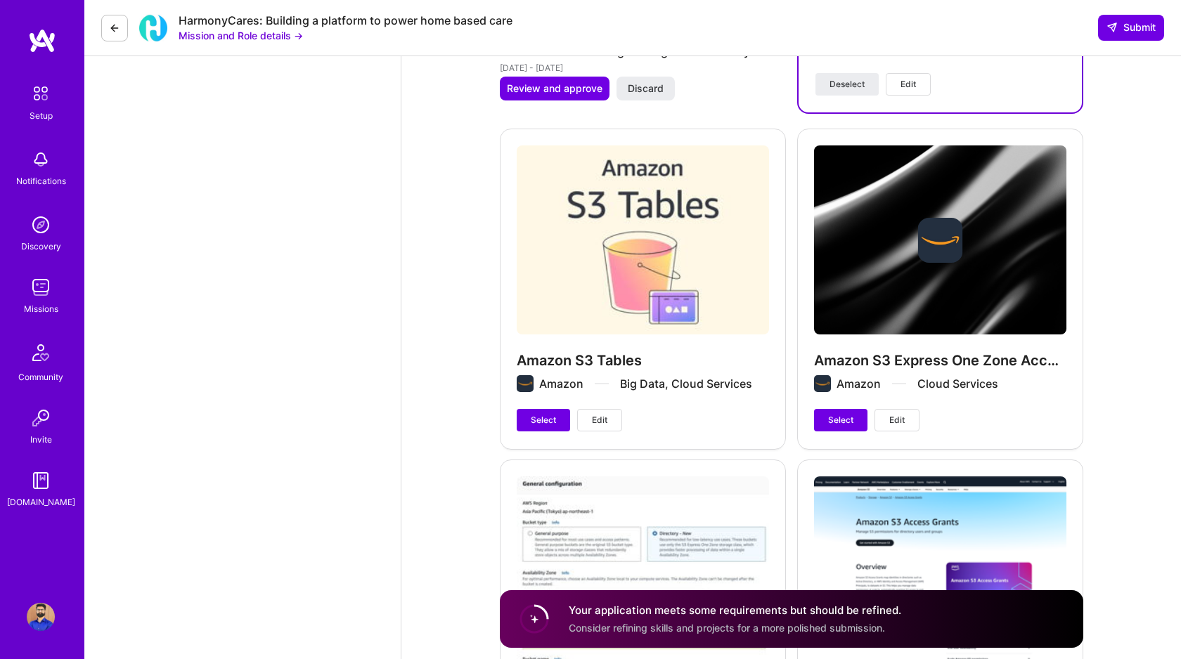
scroll to position [3146, 0]
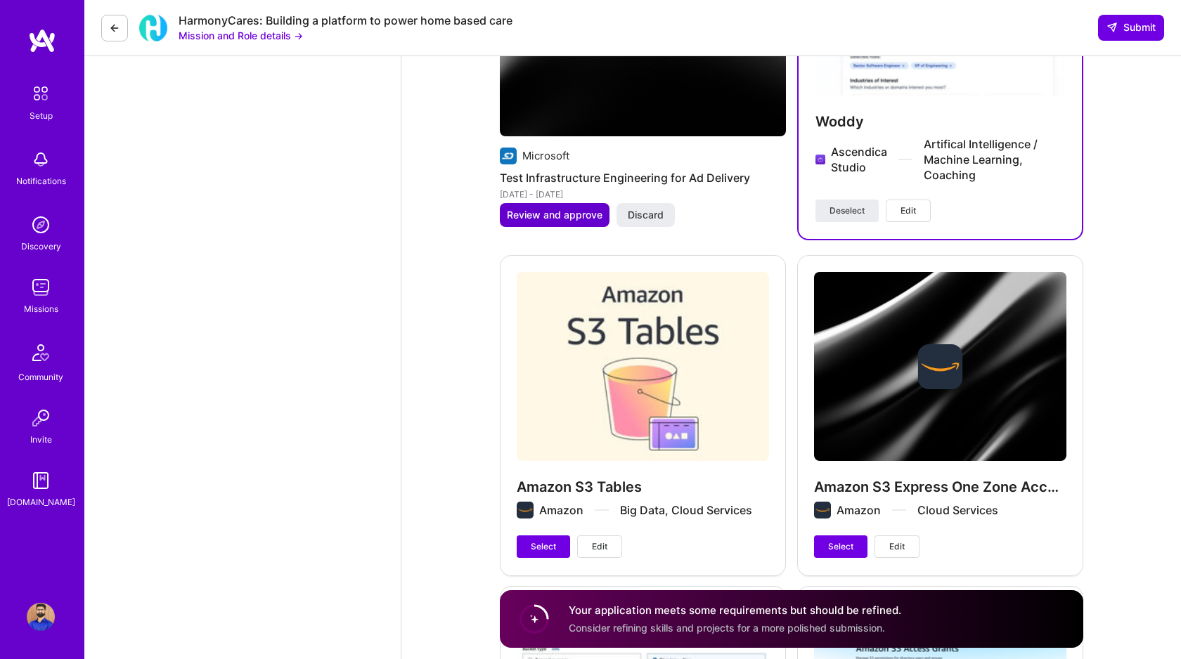
click at [557, 220] on span "Review and approve" at bounding box center [555, 215] width 96 height 14
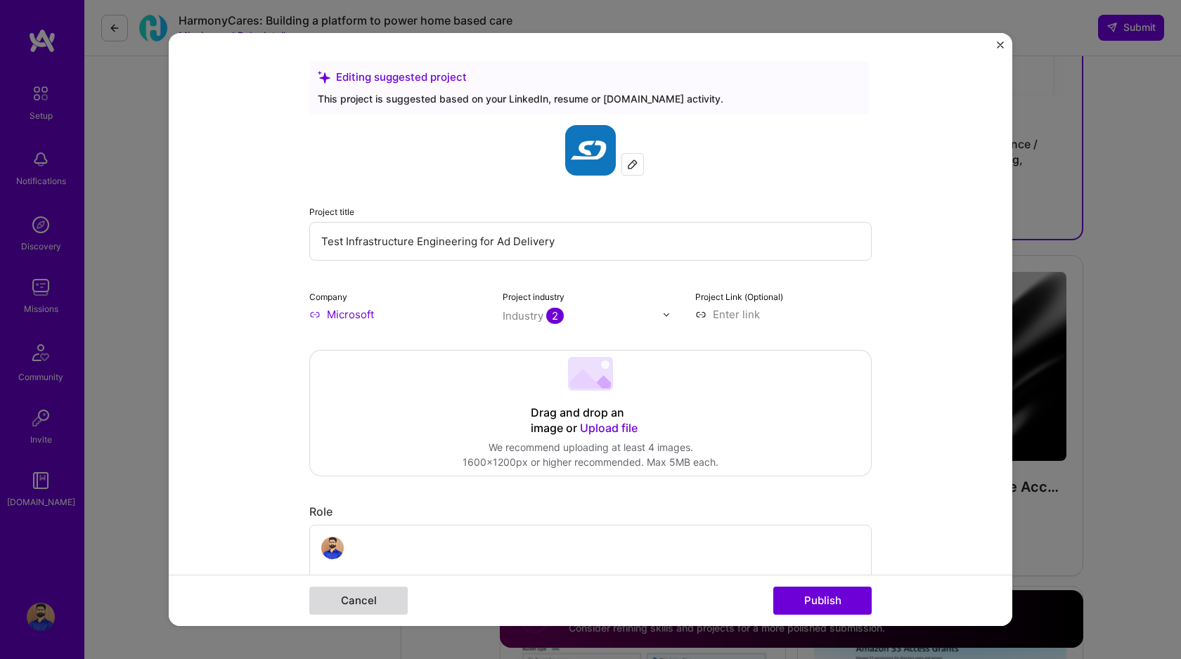
click at [349, 596] on button "Cancel" at bounding box center [358, 601] width 98 height 28
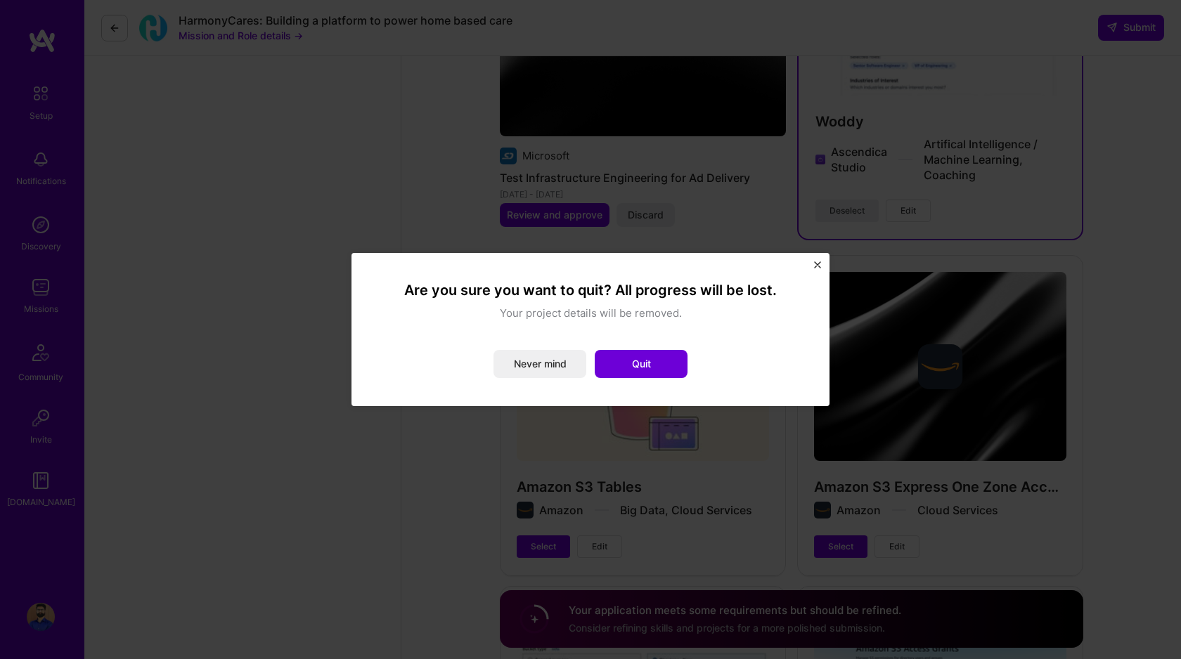
click at [819, 266] on img "Close" at bounding box center [817, 264] width 7 height 7
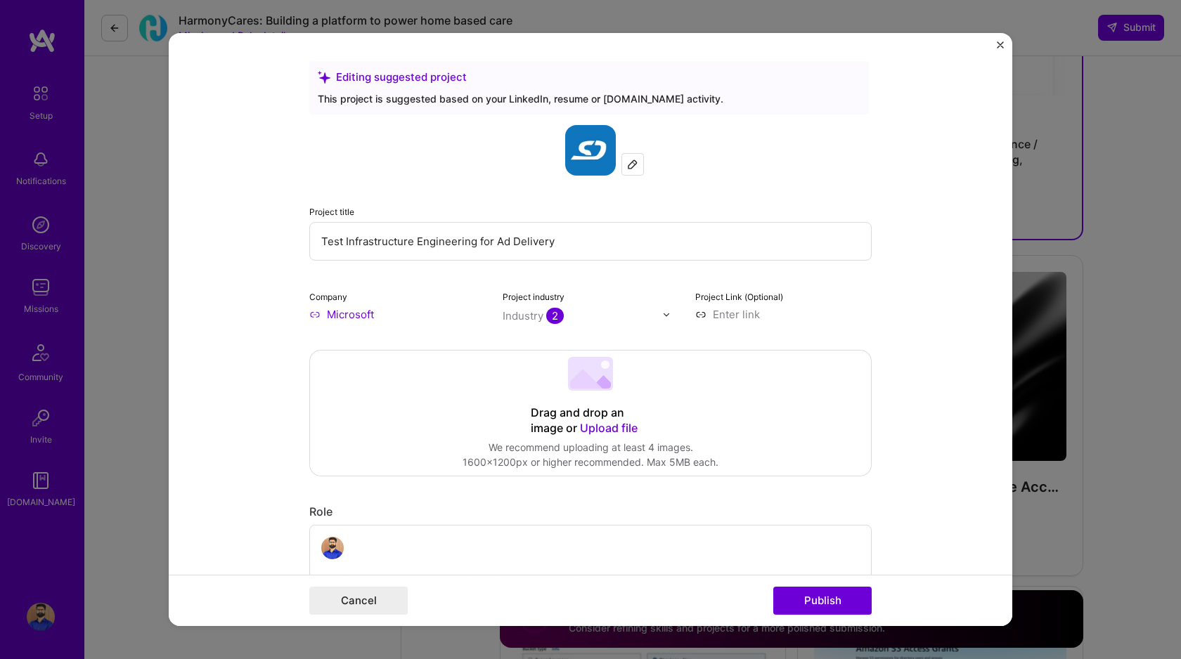
click at [347, 618] on div "Cancel Publish" at bounding box center [590, 600] width 843 height 51
click at [362, 597] on button "Cancel" at bounding box center [358, 601] width 98 height 28
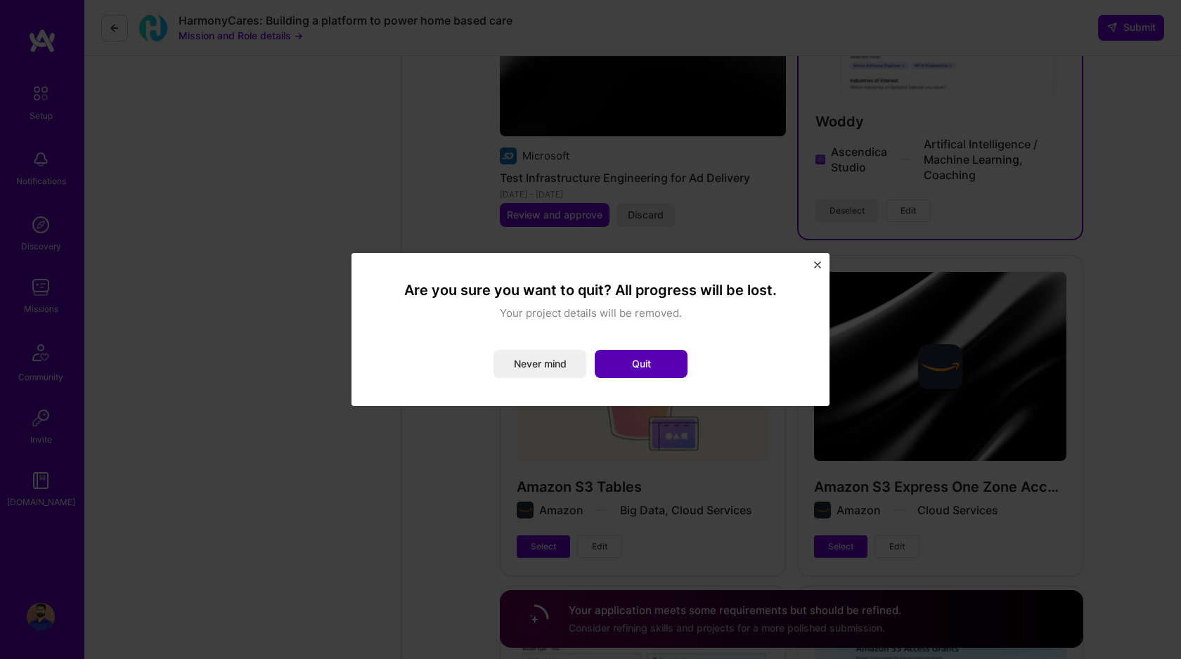
click at [606, 364] on button "Quit" at bounding box center [641, 364] width 93 height 28
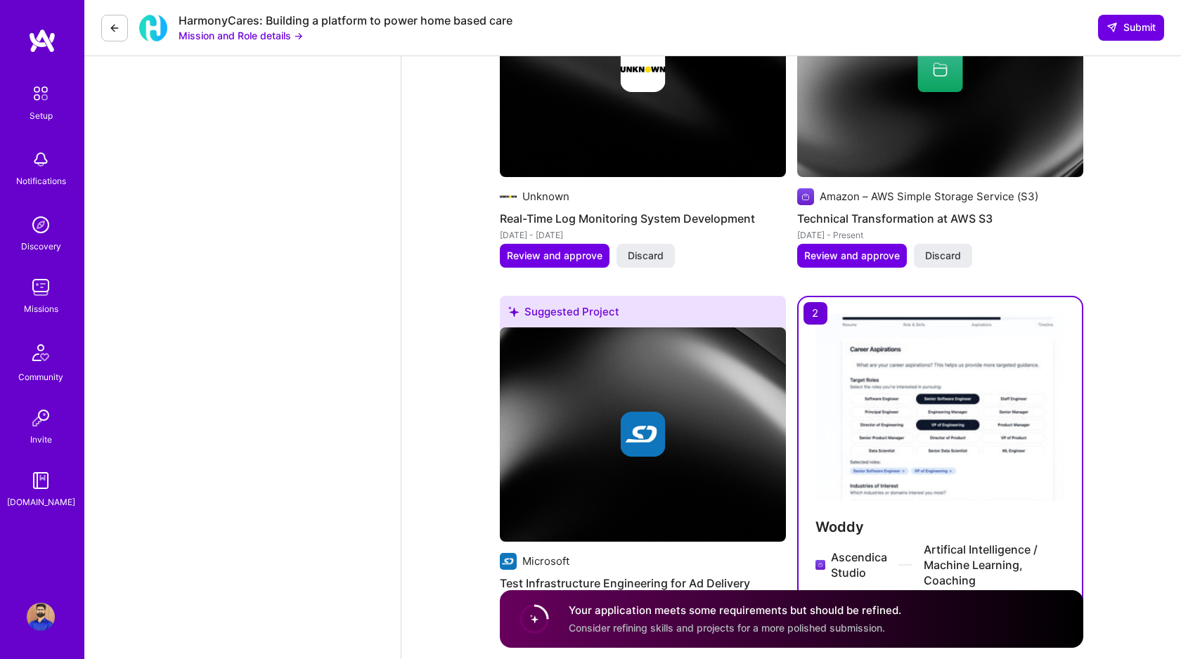
scroll to position [2644, 0]
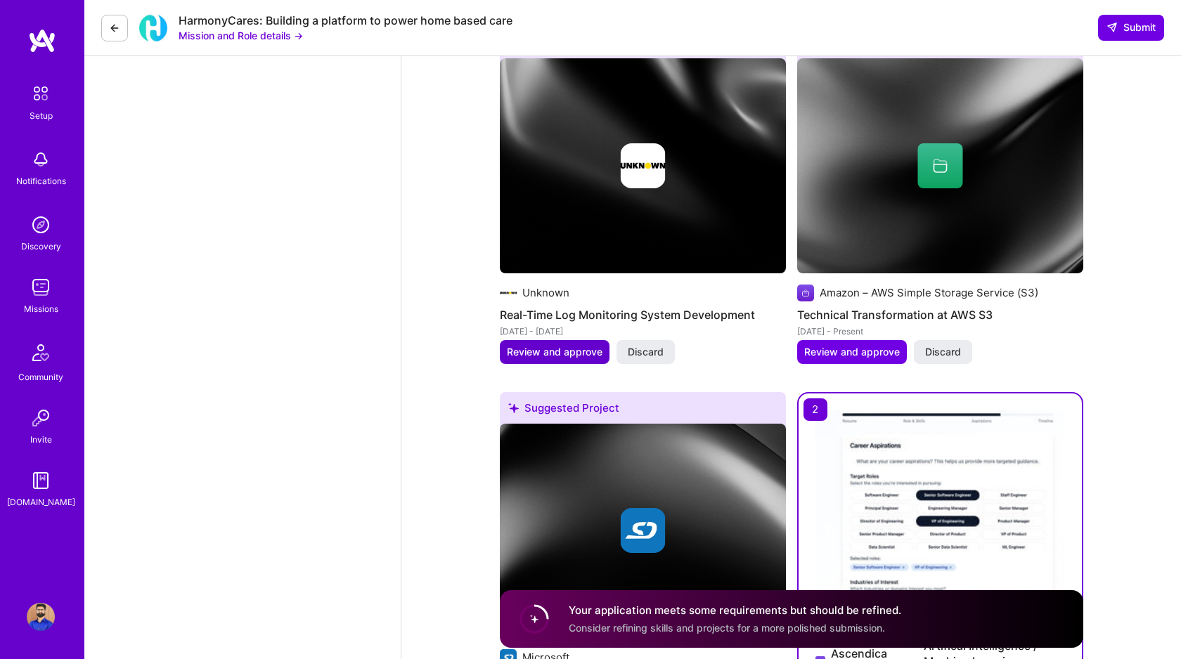
click at [556, 355] on span "Review and approve" at bounding box center [555, 352] width 96 height 14
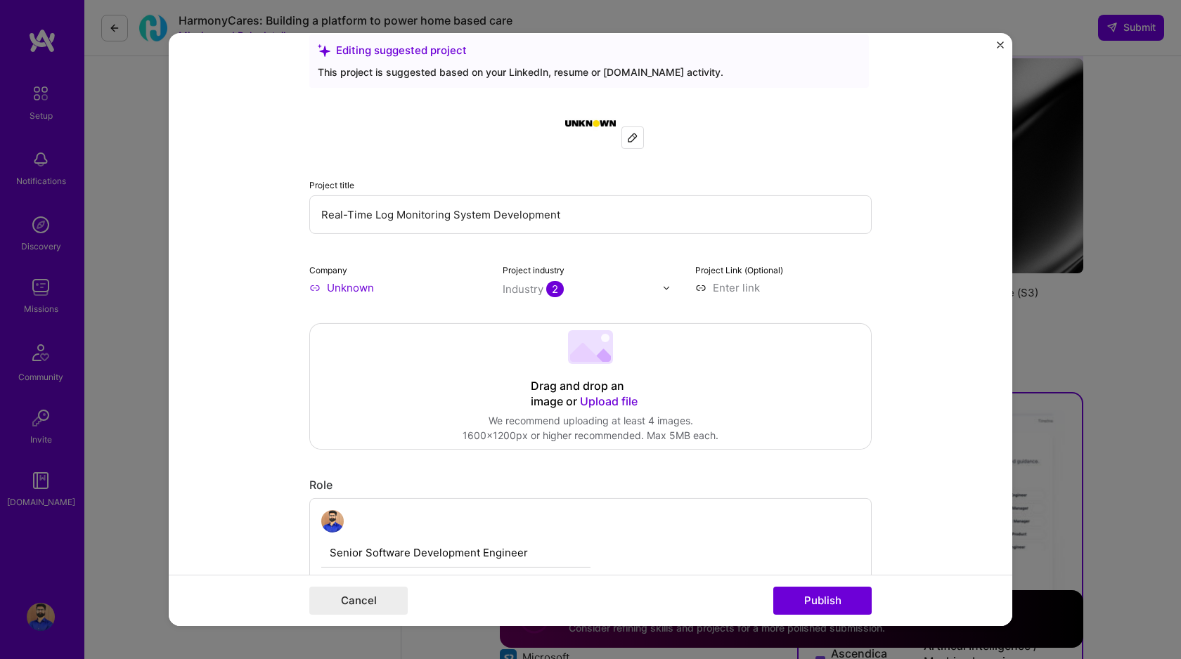
scroll to position [27, 0]
click at [636, 140] on img at bounding box center [632, 136] width 11 height 11
click at [344, 290] on input "Unknown" at bounding box center [397, 287] width 176 height 15
click at [327, 290] on input "Unknown" at bounding box center [397, 287] width 176 height 15
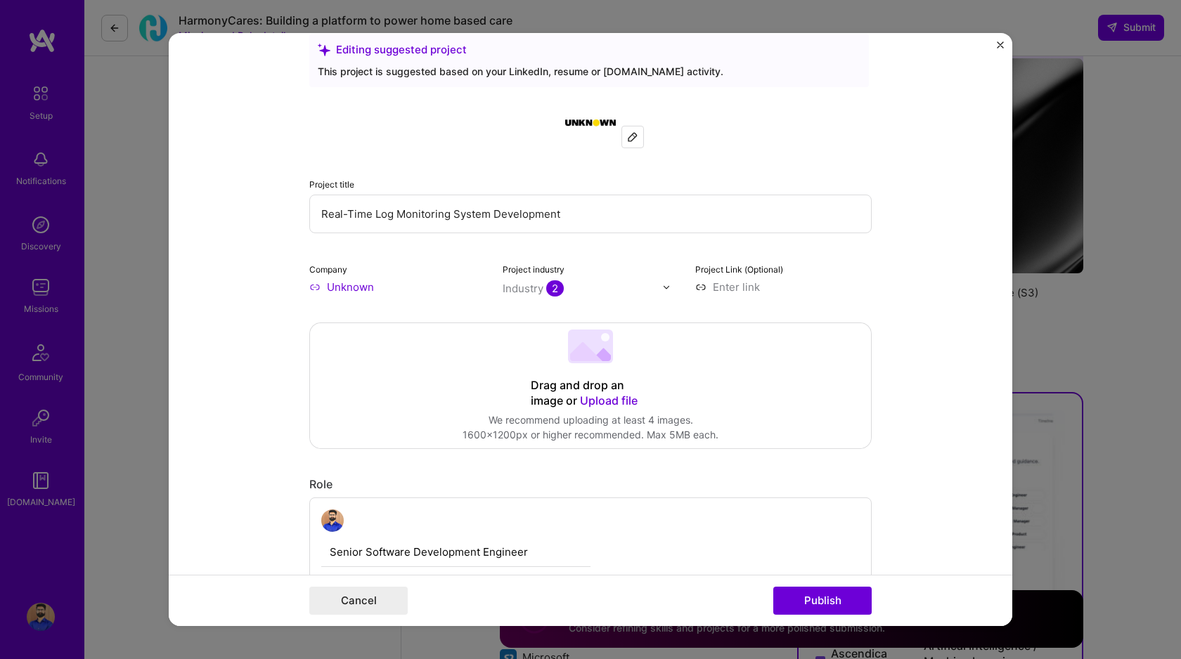
click at [259, 295] on form "Editing suggested project This project is suggested based on your LinkedIn, res…" at bounding box center [590, 329] width 843 height 593
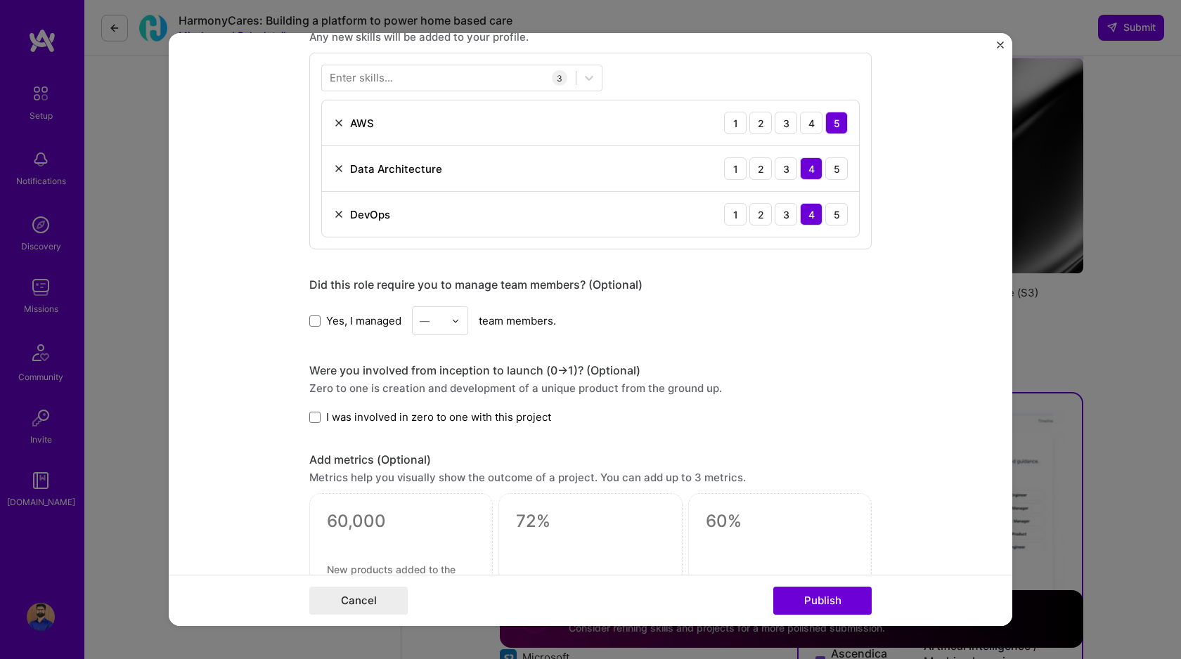
scroll to position [726, 0]
click at [313, 417] on span at bounding box center [314, 415] width 11 height 11
click at [0, 0] on input "I was involved in zero to one with this project" at bounding box center [0, 0] width 0 height 0
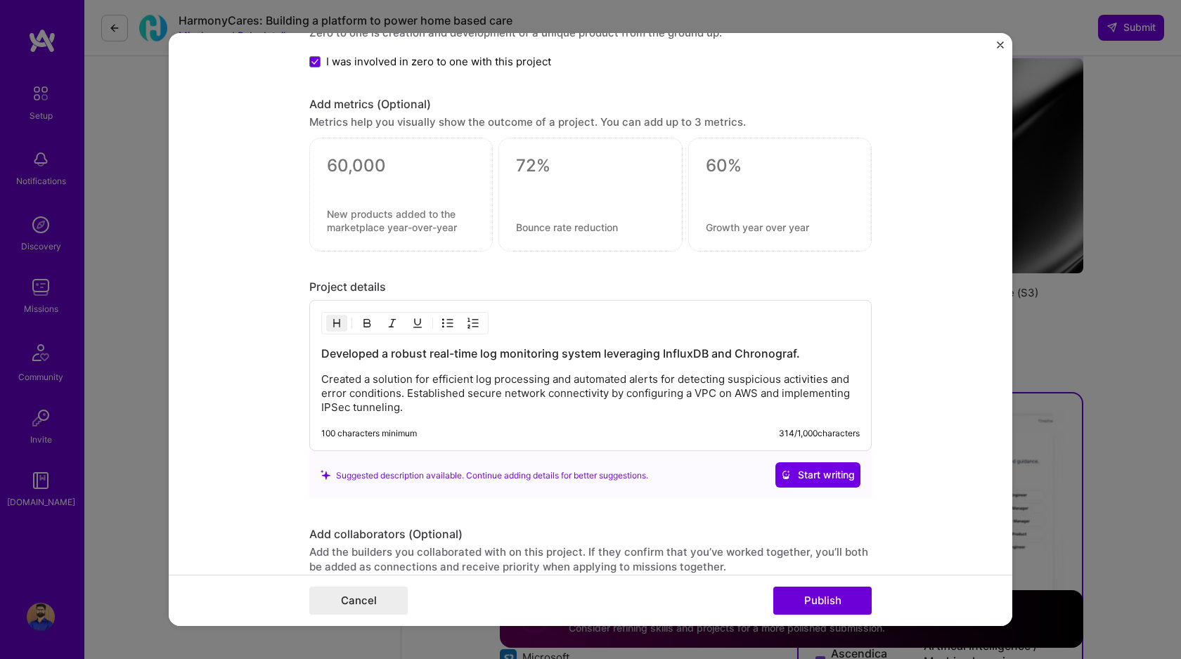
scroll to position [1084, 0]
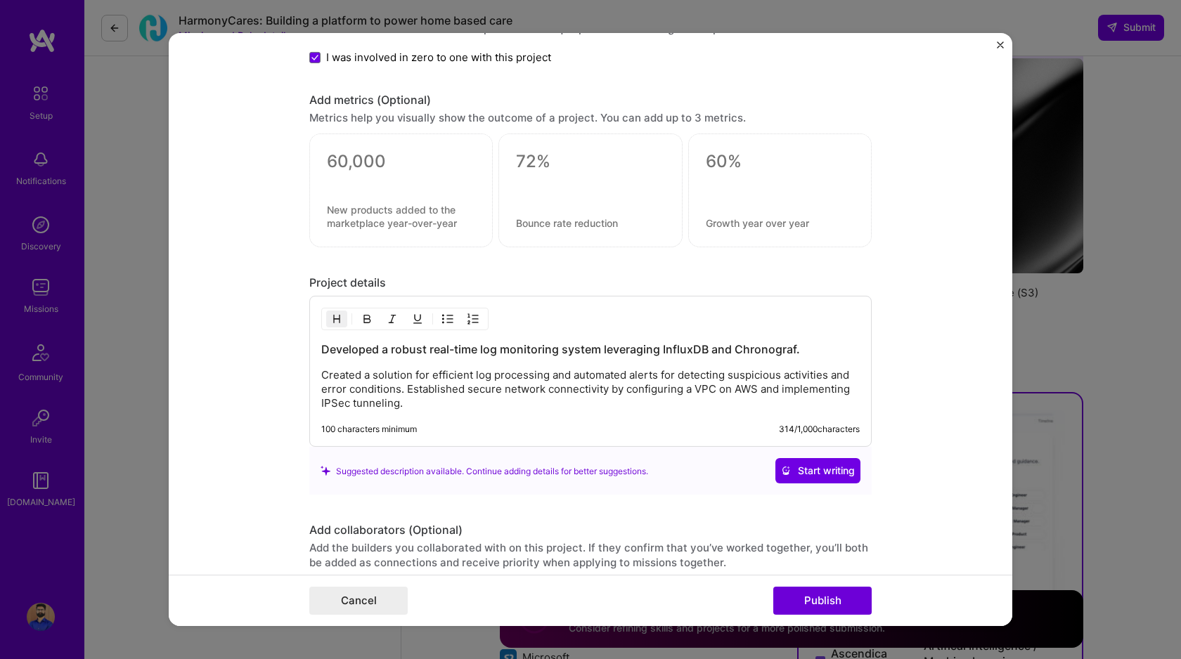
click at [797, 350] on h3 "Developed a robust real-time log monitoring system leveraging InfluxDB and Chro…" at bounding box center [590, 349] width 538 height 15
copy h3 "InfluxDB and Chronograf"
click at [371, 598] on button "Cancel" at bounding box center [358, 601] width 98 height 28
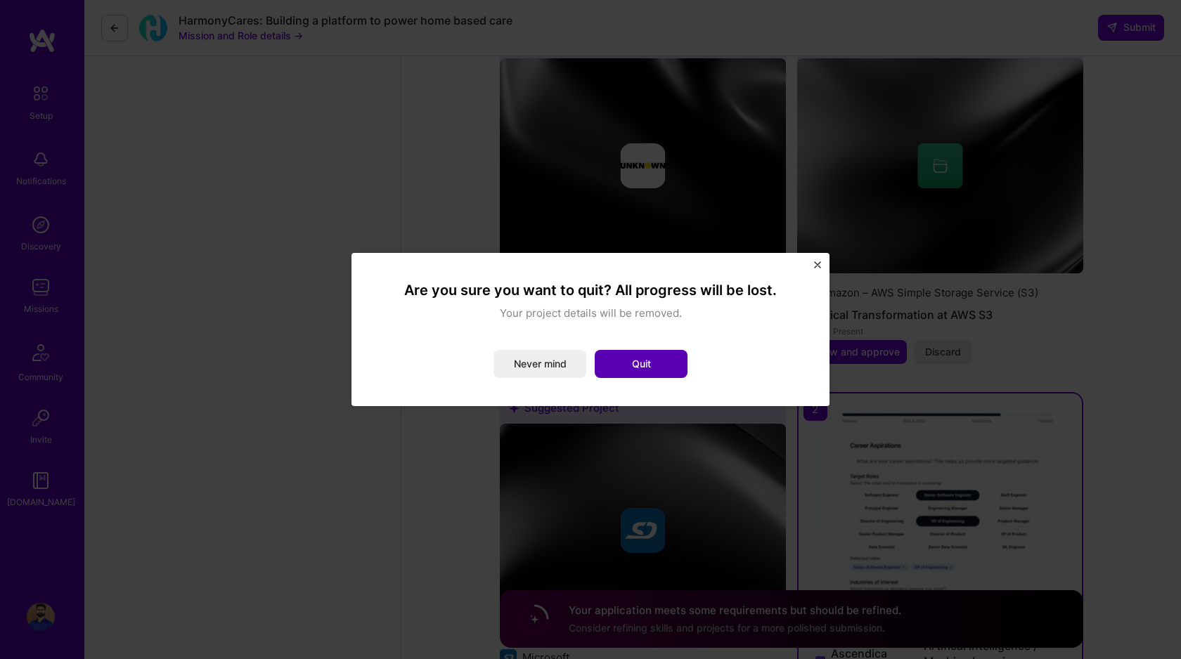
click at [626, 361] on button "Quit" at bounding box center [641, 364] width 93 height 28
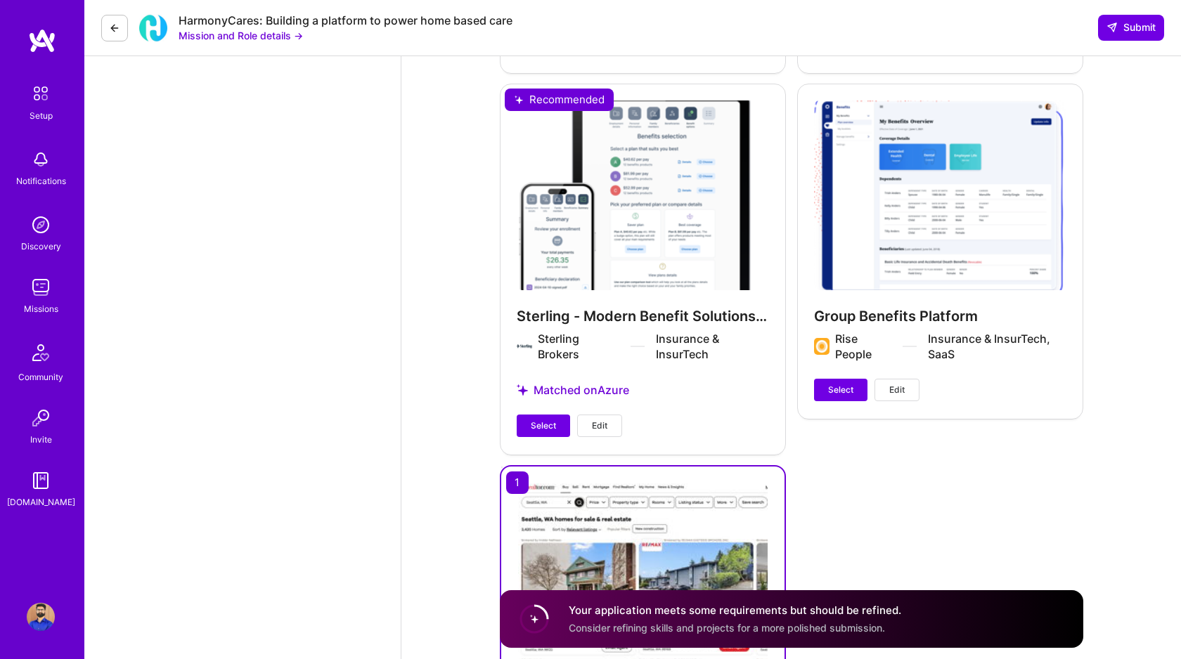
scroll to position [3835, 0]
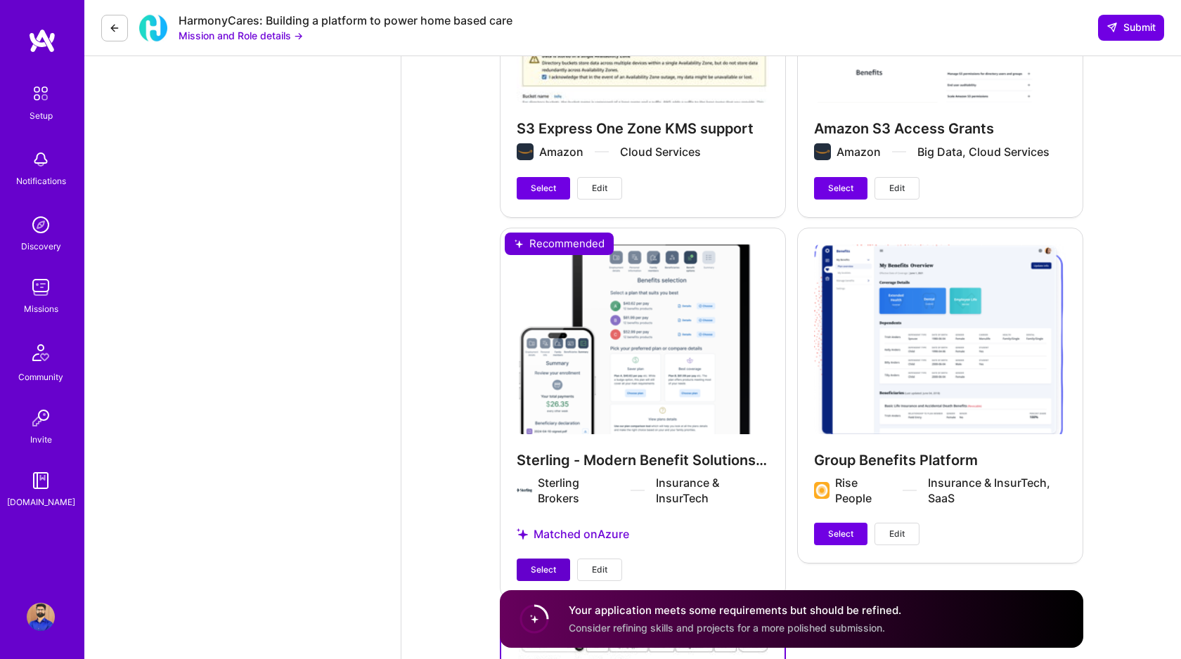
click at [553, 569] on span "Select" at bounding box center [543, 570] width 25 height 13
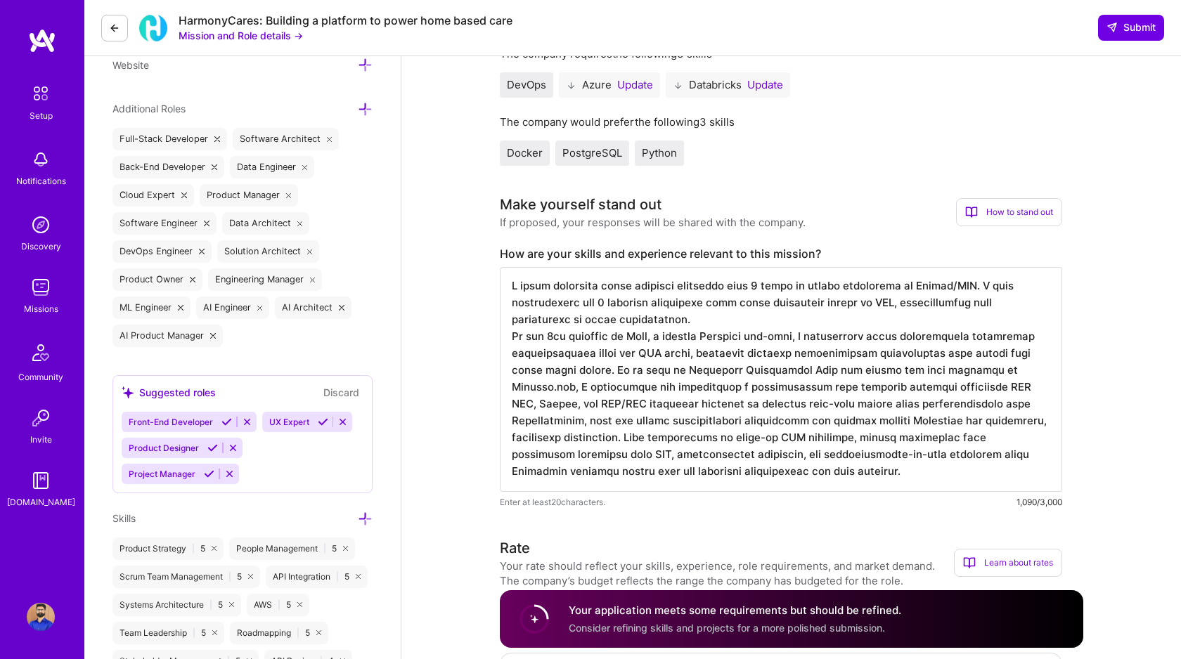
scroll to position [512, 0]
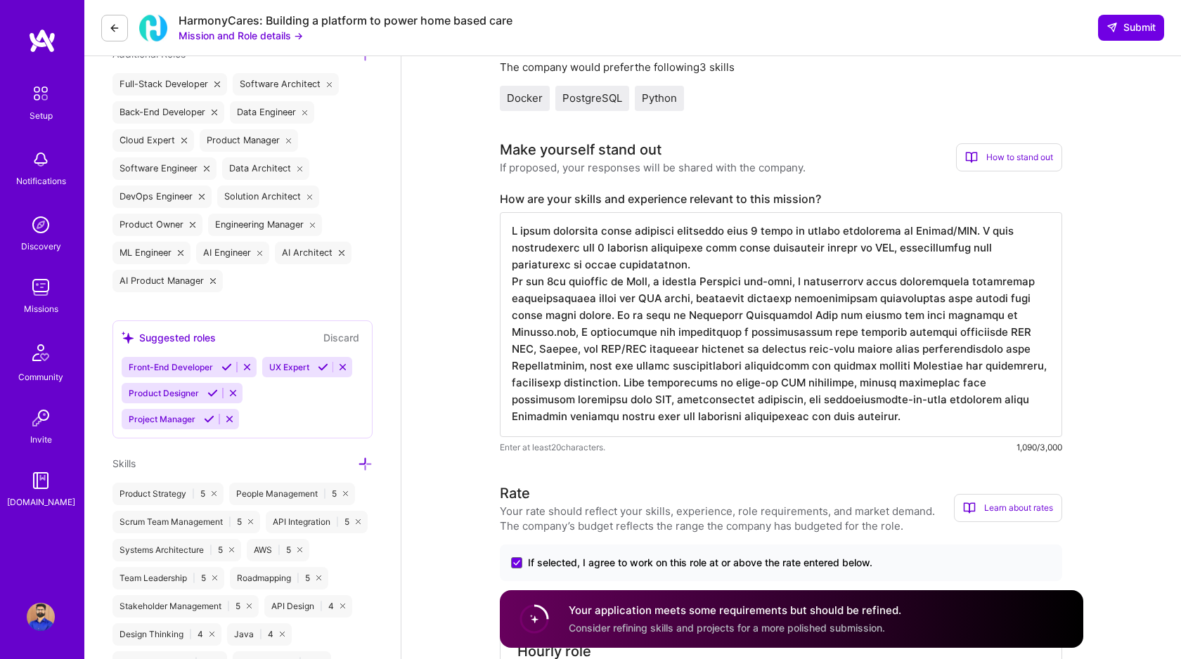
click at [640, 299] on textarea at bounding box center [781, 324] width 562 height 225
paste textarea "InfluxDB and Chronograf"
drag, startPoint x: 757, startPoint y: 299, endPoint x: 632, endPoint y: 297, distance: 125.1
click at [632, 297] on textarea at bounding box center [781, 324] width 562 height 225
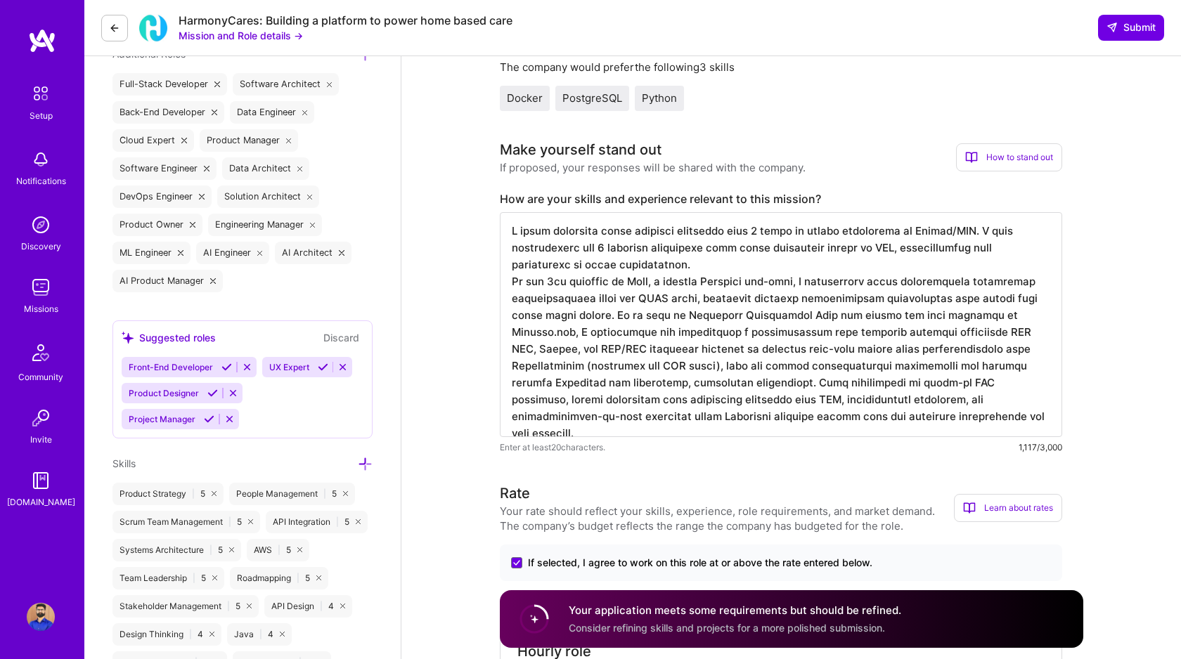
click at [552, 316] on textarea at bounding box center [781, 324] width 562 height 225
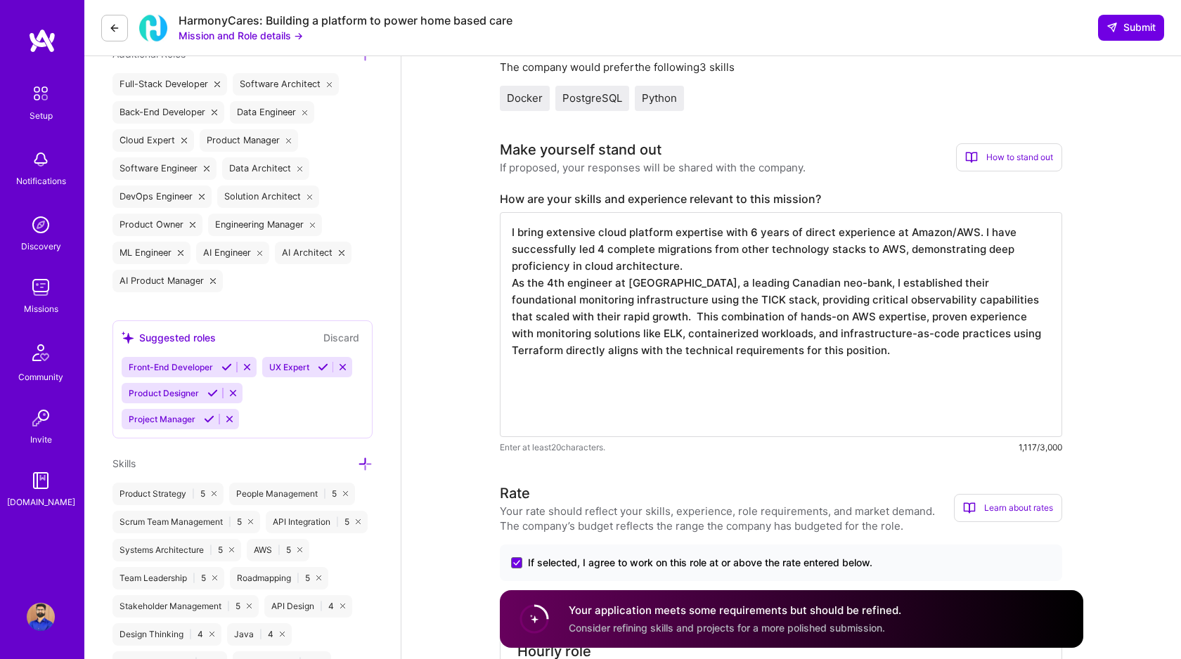
scroll to position [0, 0]
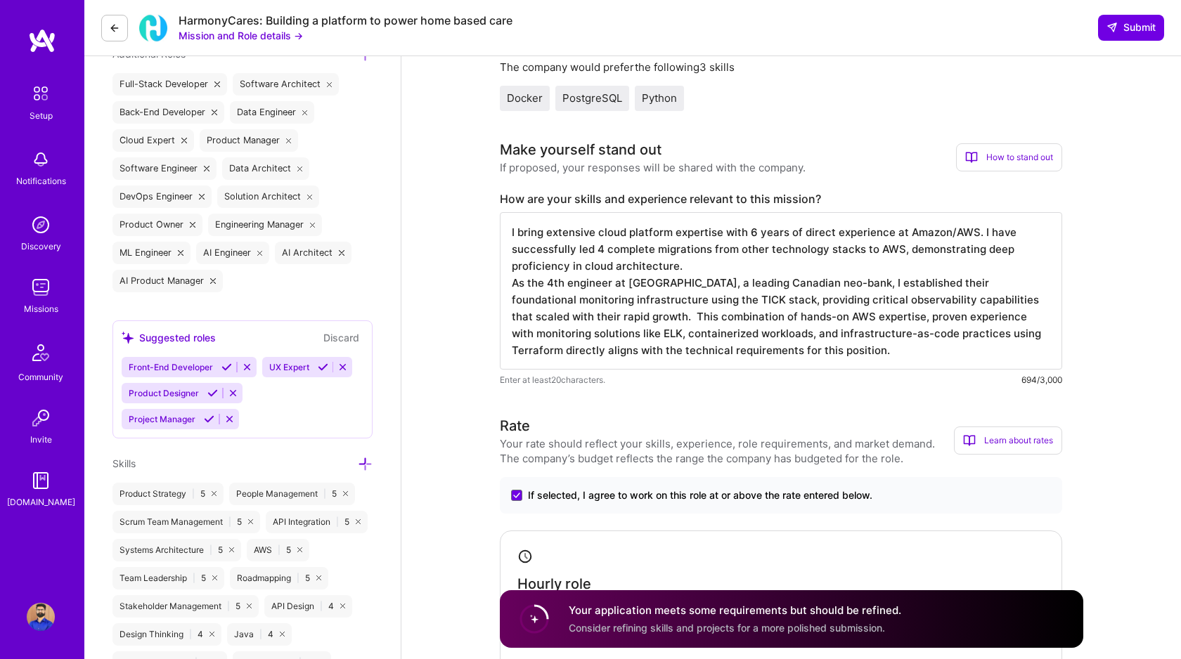
paste textarea "In my role as Principal Engineering Lead for search and data services at [DOMAI…"
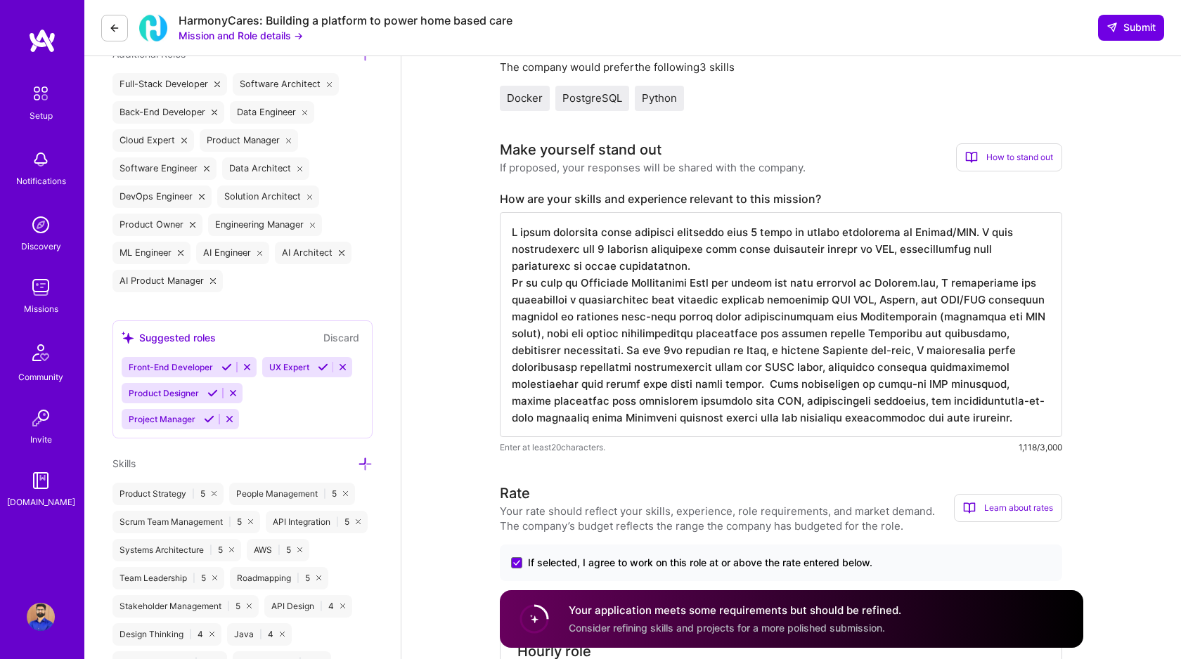
scroll to position [1, 0]
click at [654, 401] on textarea at bounding box center [781, 324] width 562 height 225
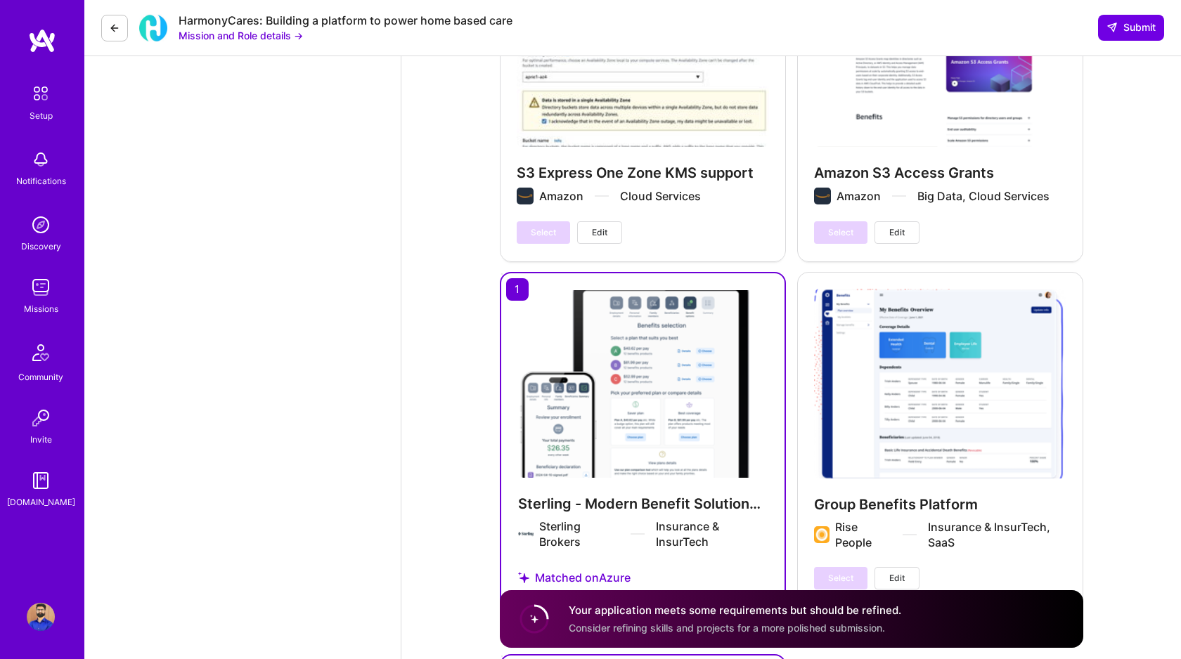
scroll to position [4236, 0]
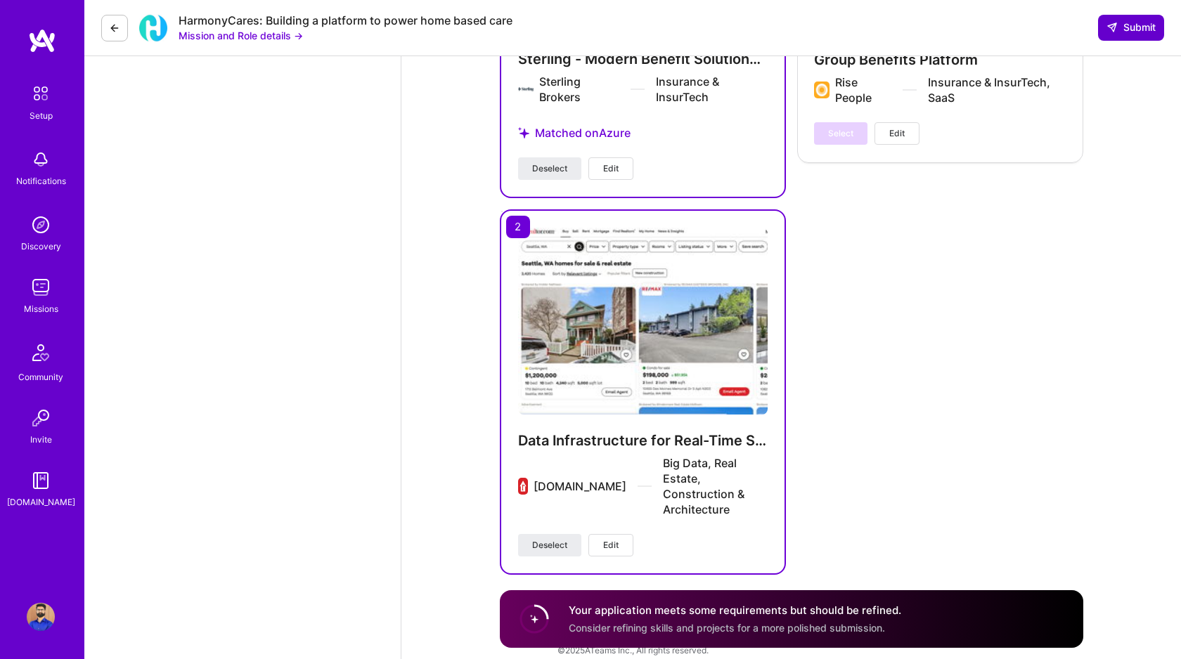
type textarea "I bring extensive cloud platform expertise with 6 years of direct experience at…"
click at [1124, 25] on span "Submit" at bounding box center [1130, 27] width 49 height 14
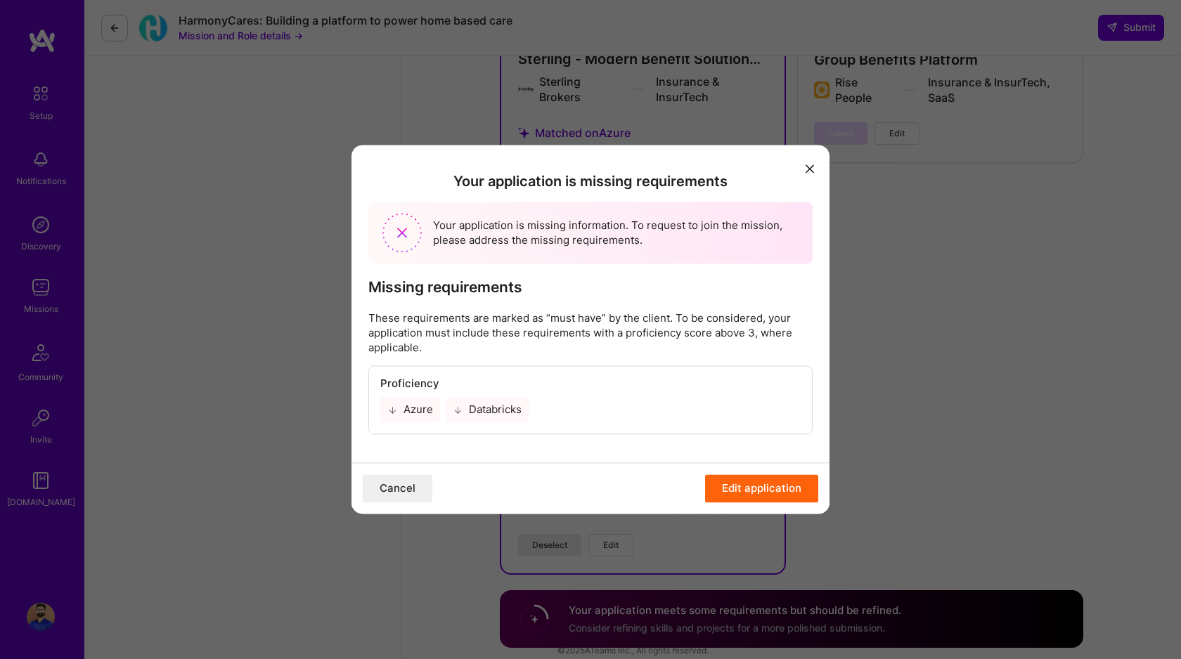
click at [759, 485] on button "Edit application" at bounding box center [761, 489] width 113 height 28
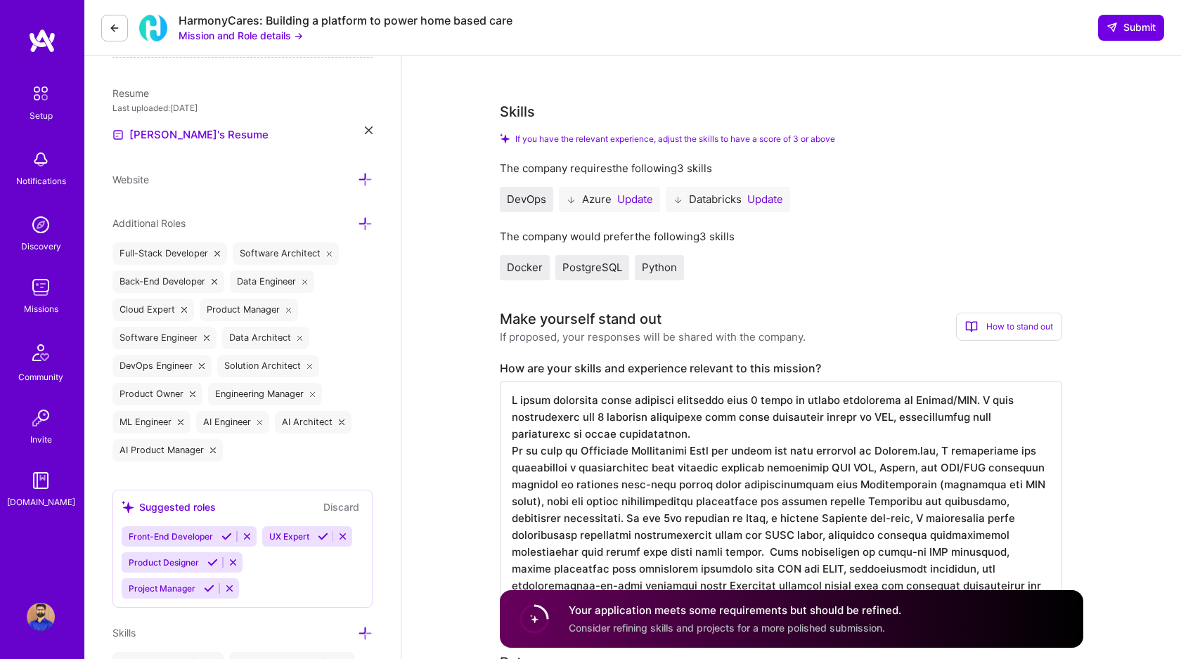
scroll to position [282, 0]
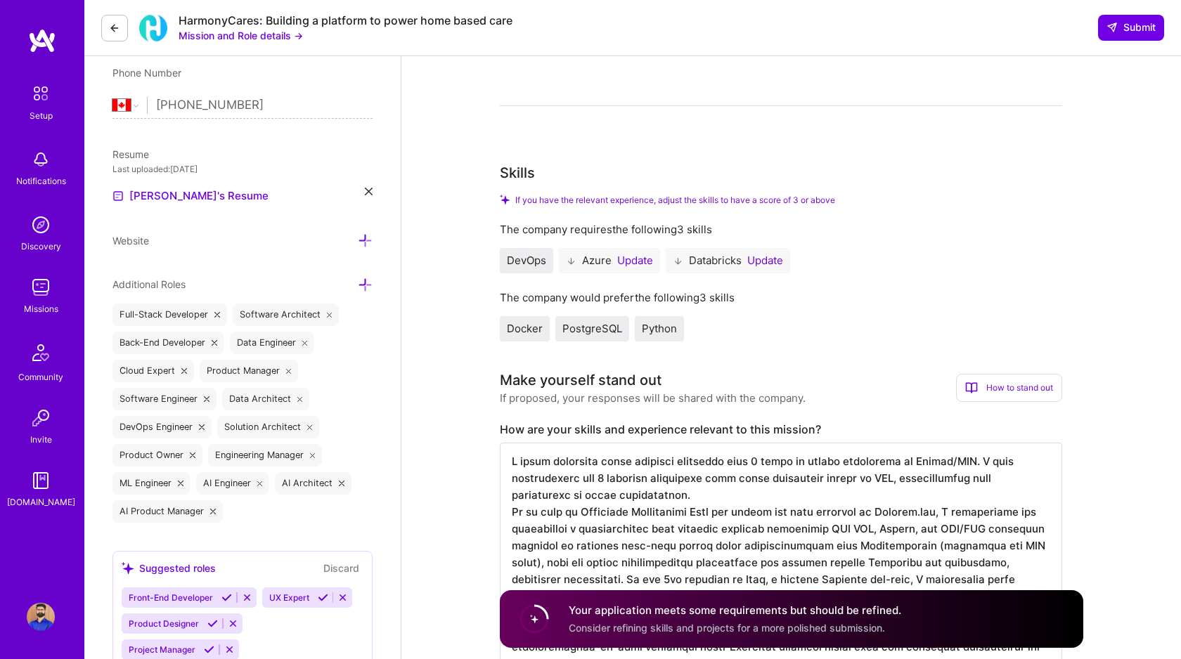
click at [632, 259] on button "Update" at bounding box center [635, 260] width 36 height 11
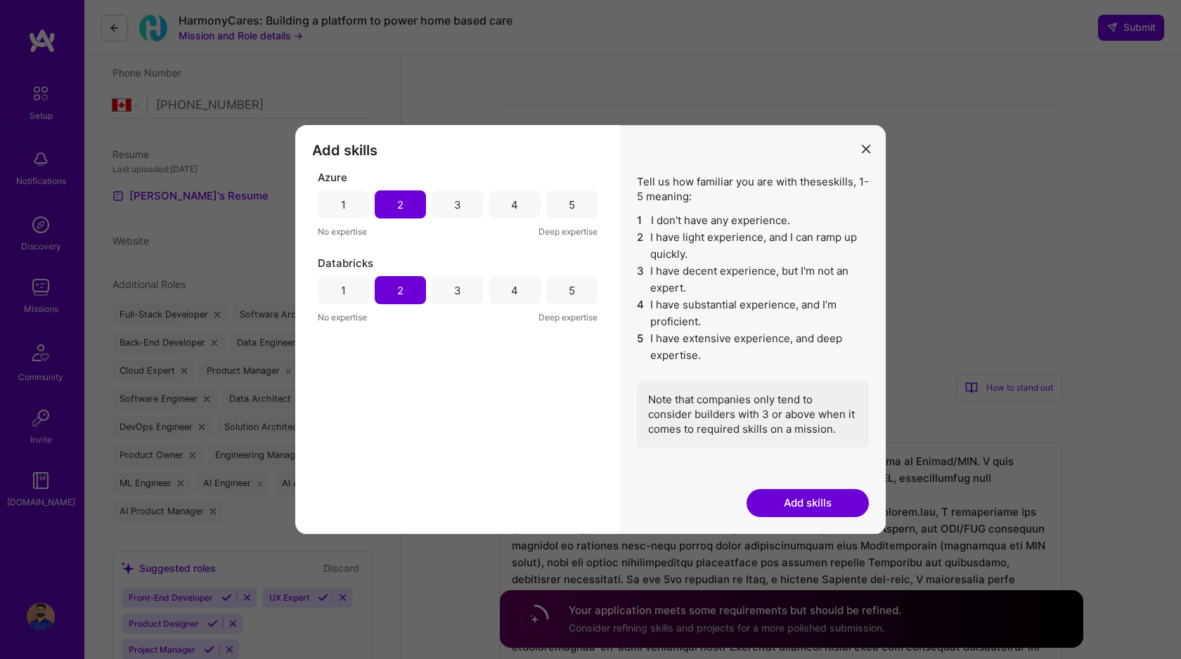
click at [443, 210] on div "3" at bounding box center [457, 204] width 51 height 28
click at [441, 287] on div "3" at bounding box center [457, 290] width 51 height 28
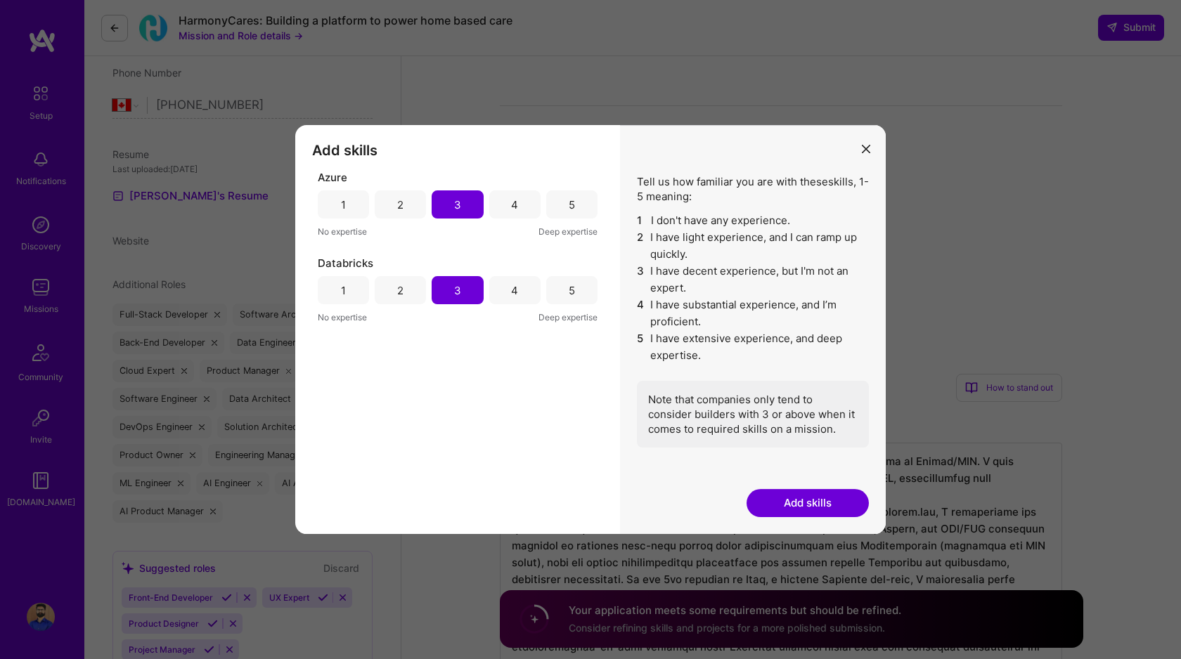
click at [823, 510] on button "Add skills" at bounding box center [807, 503] width 122 height 28
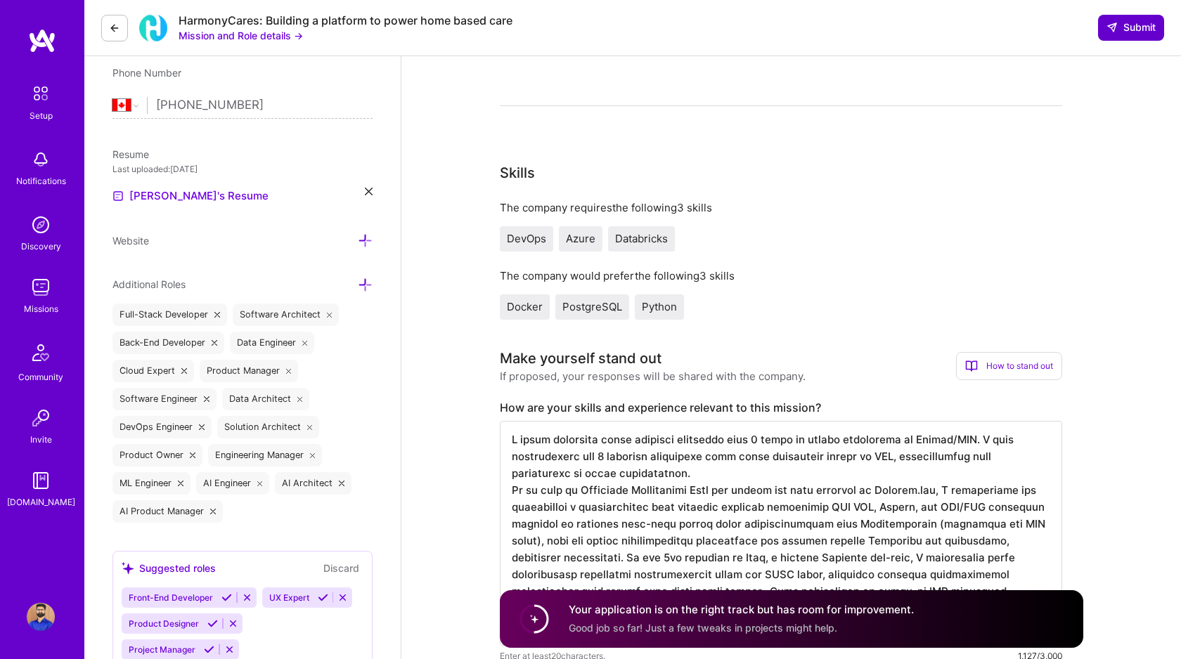
click at [1142, 22] on span "Submit" at bounding box center [1130, 27] width 49 height 14
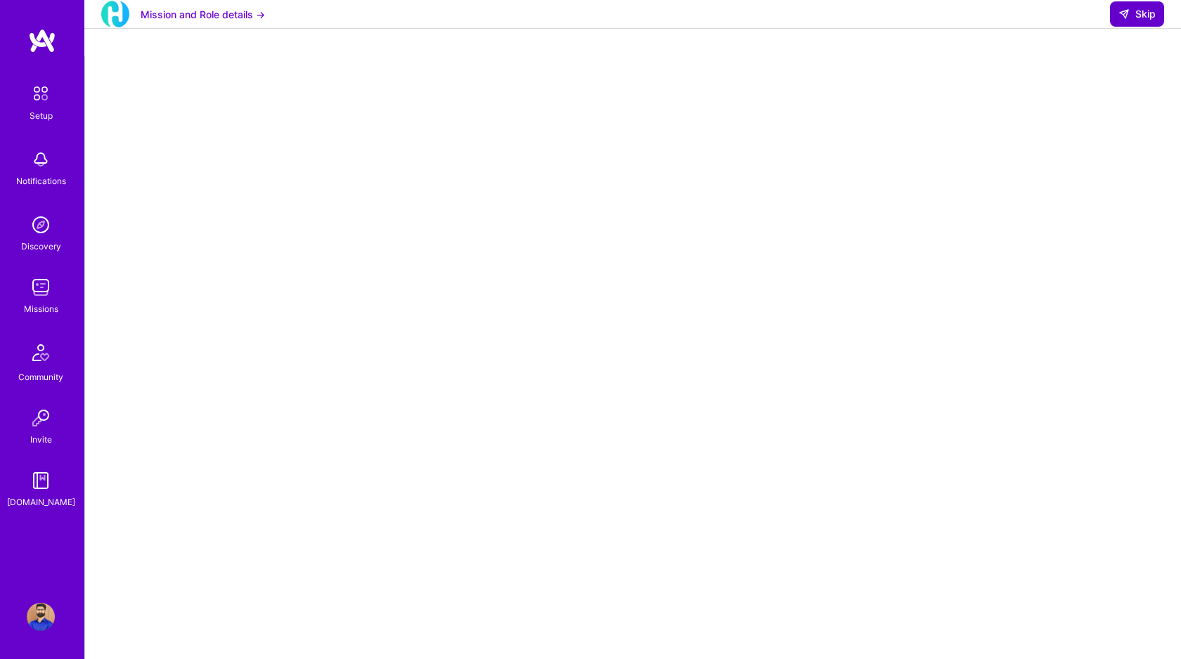
click at [1133, 21] on span "Skip" at bounding box center [1136, 14] width 37 height 14
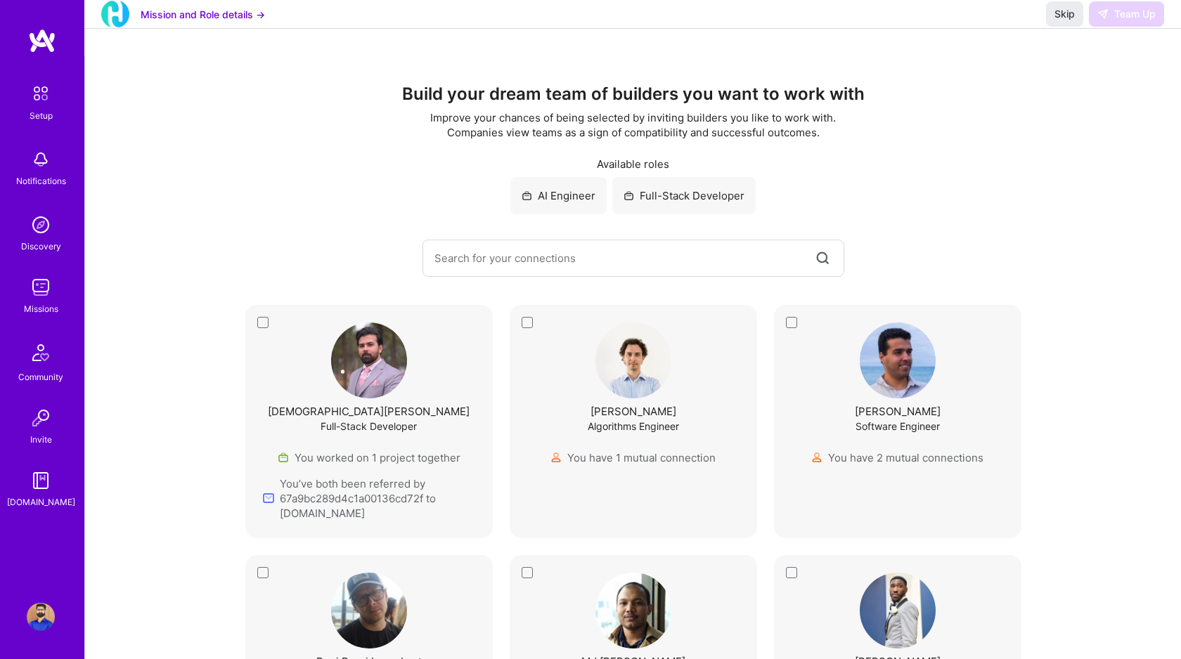
click at [263, 324] on div "[DEMOGRAPHIC_DATA][PERSON_NAME] Full-Stack Developer You worked on 1 project to…" at bounding box center [369, 422] width 212 height 198
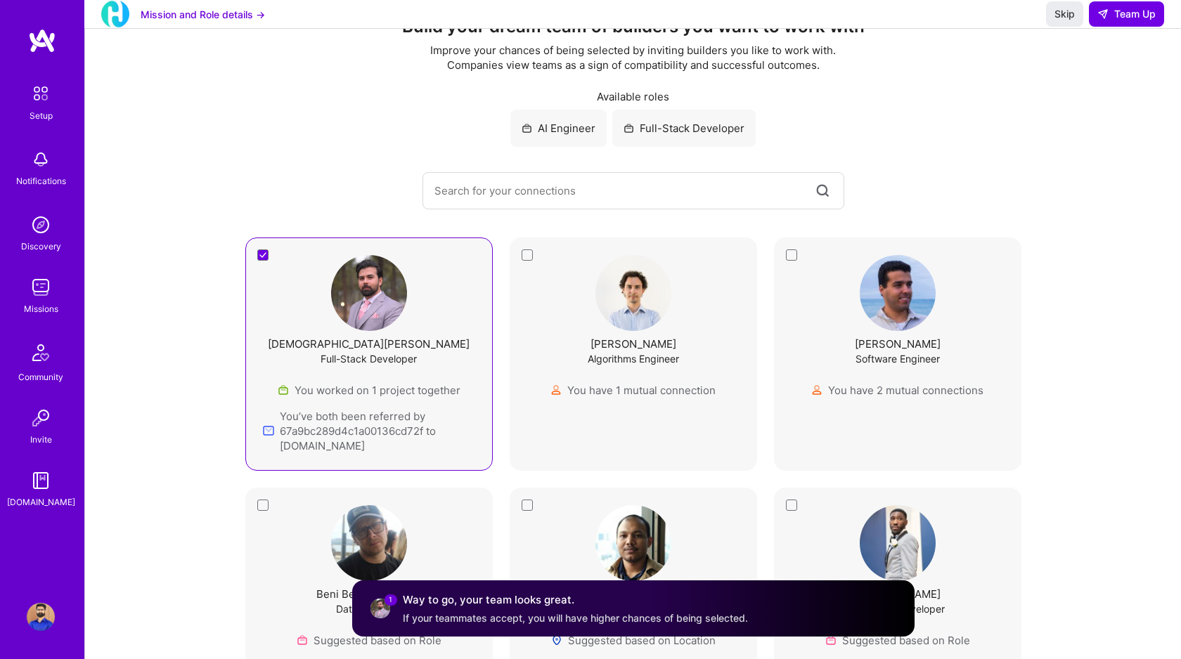
scroll to position [72, 0]
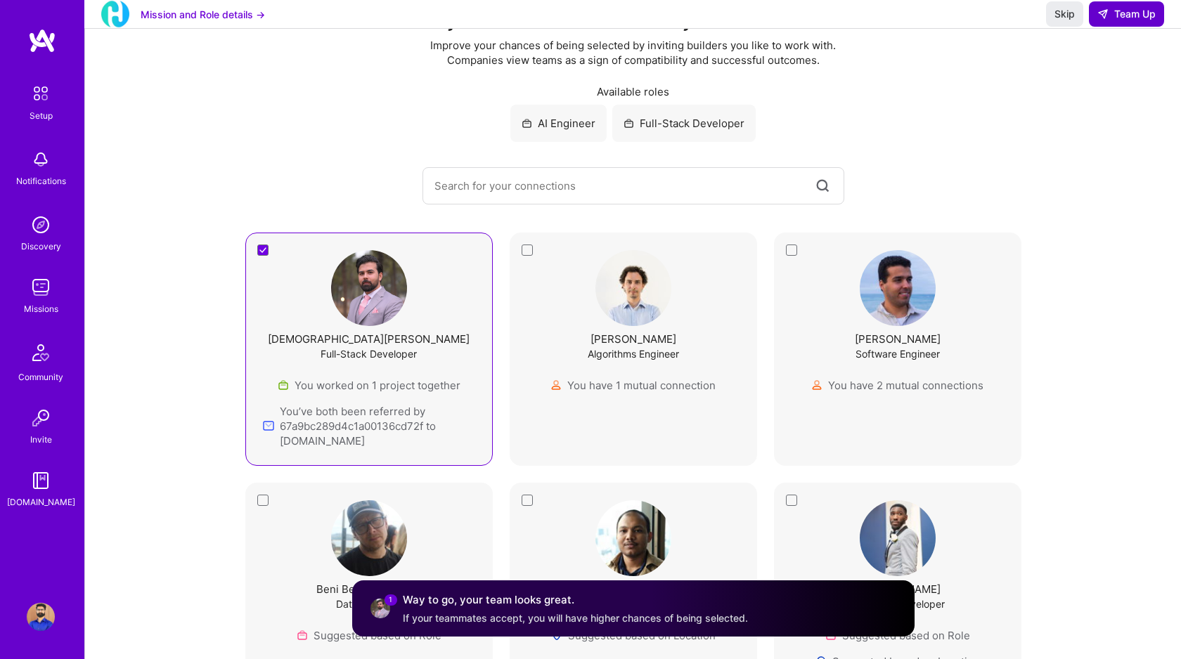
click at [1112, 21] on span "Team Up" at bounding box center [1126, 14] width 58 height 14
